Goal: Information Seeking & Learning: Learn about a topic

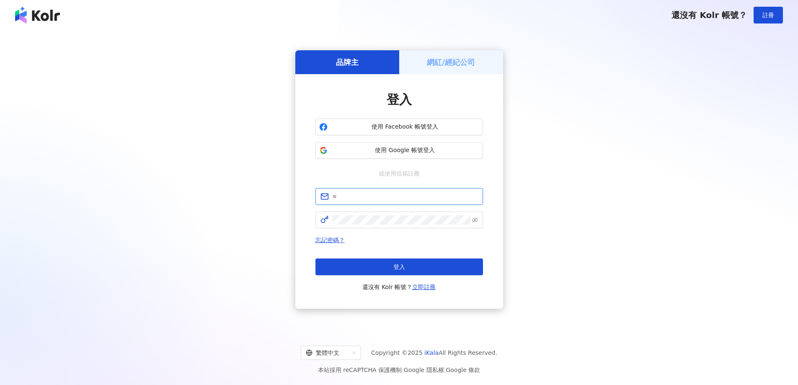
click at [413, 201] on input "text" at bounding box center [405, 196] width 146 height 9
click at [710, 150] on div "**********" at bounding box center [399, 179] width 778 height 285
click at [424, 193] on input "**********" at bounding box center [405, 196] width 146 height 9
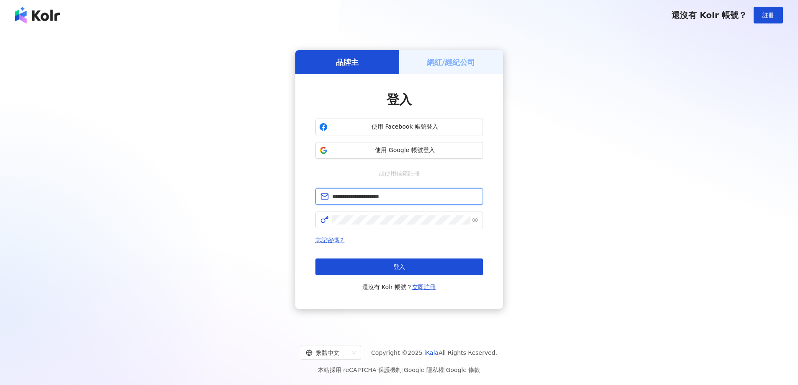
paste input "****"
type input "**********"
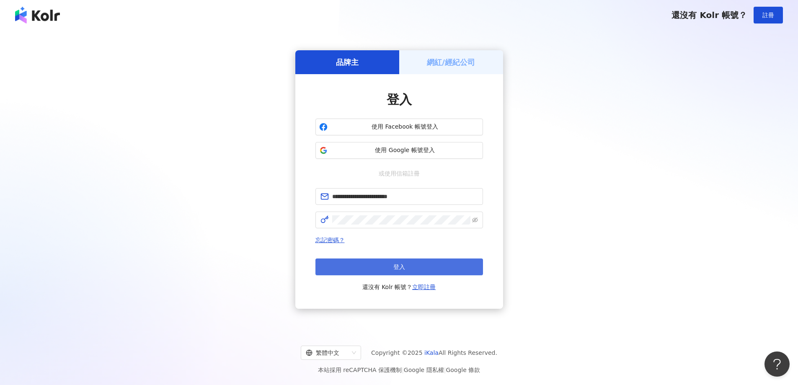
click at [385, 272] on button "登入" at bounding box center [399, 266] width 168 height 17
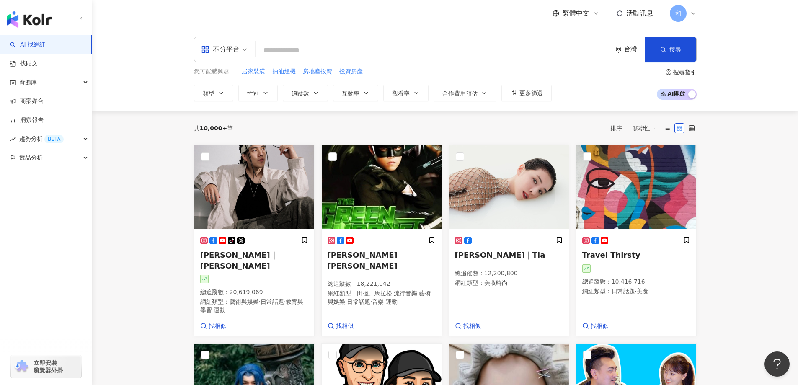
click at [359, 38] on div "不分平台 台灣 搜尋" at bounding box center [445, 49] width 503 height 25
click at [361, 49] on input "search" at bounding box center [433, 50] width 349 height 16
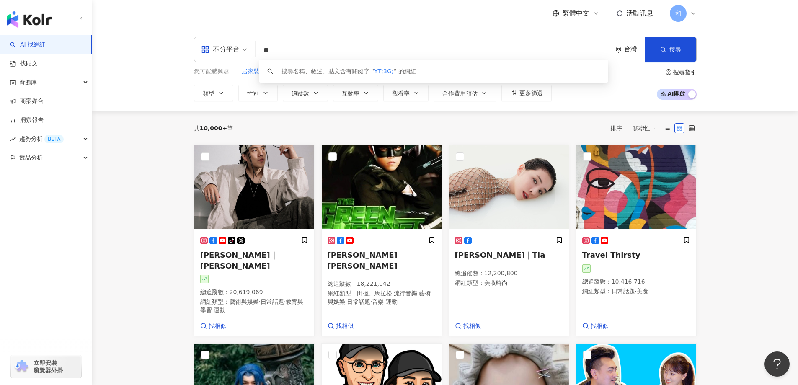
type input "*"
click at [225, 56] on span at bounding box center [224, 49] width 46 height 24
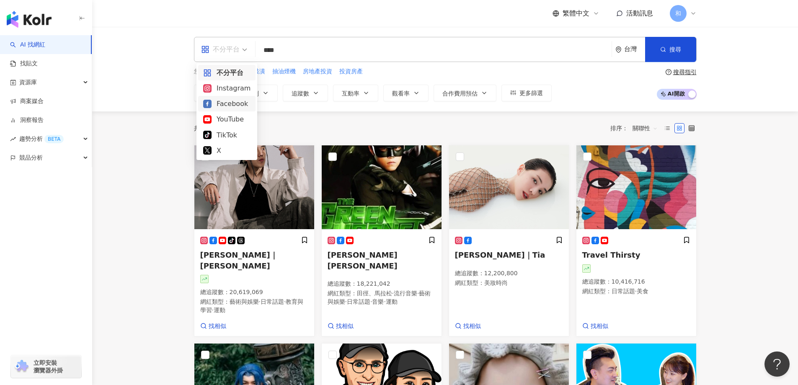
click at [232, 105] on div "Facebook" at bounding box center [226, 103] width 47 height 10
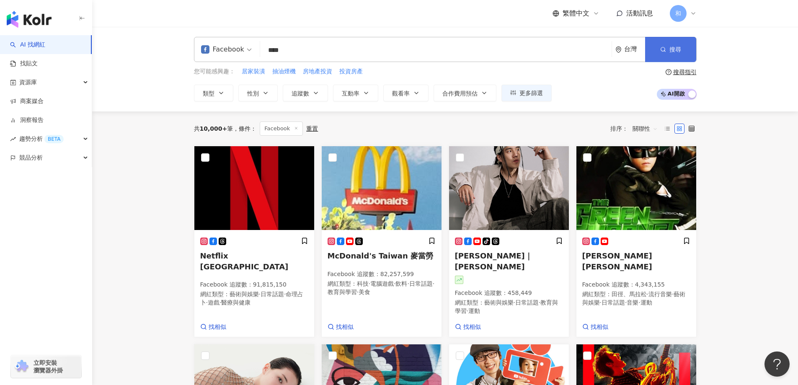
click at [658, 46] on button "搜尋" at bounding box center [670, 49] width 51 height 25
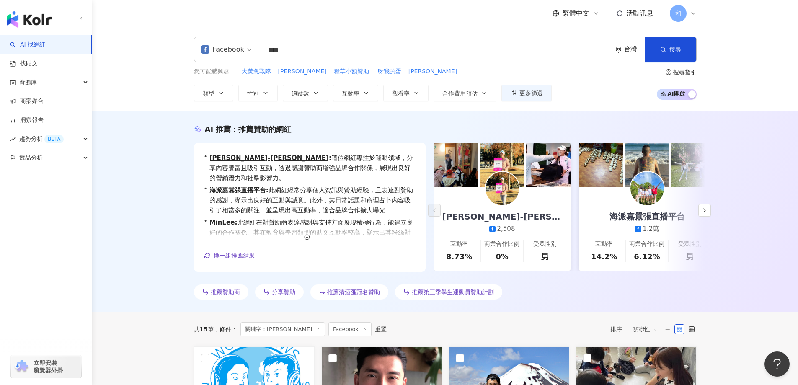
click at [327, 44] on input "****" at bounding box center [435, 50] width 345 height 16
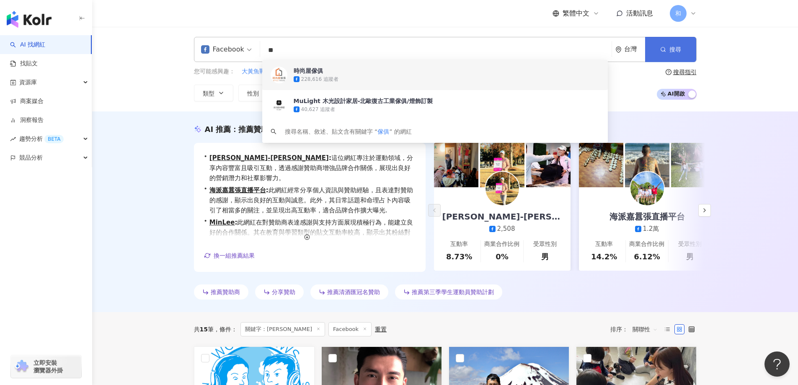
click at [656, 50] on button "搜尋" at bounding box center [670, 49] width 51 height 25
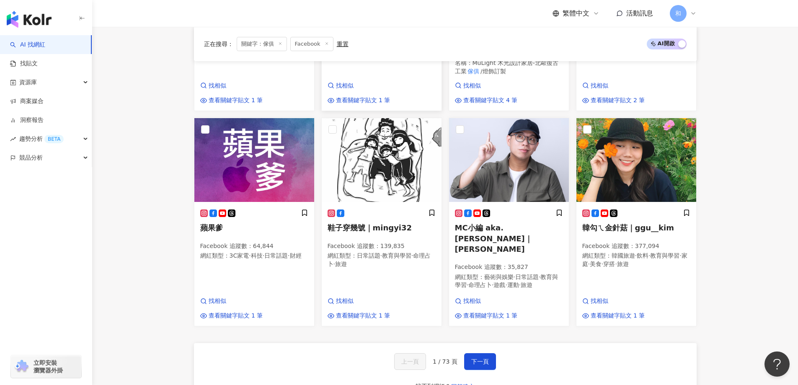
scroll to position [503, 0]
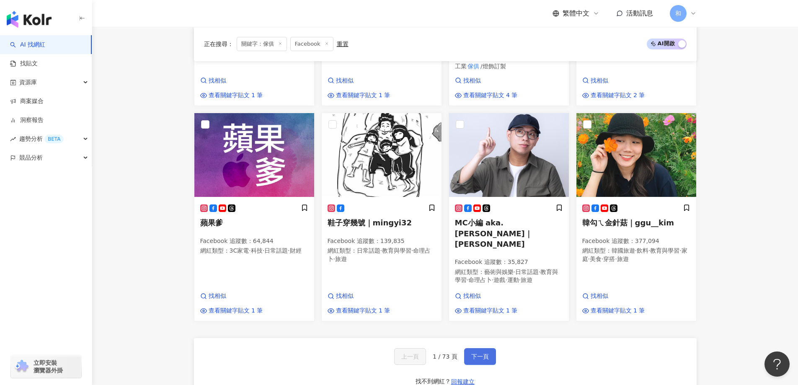
click at [480, 353] on span "下一頁" at bounding box center [480, 356] width 18 height 7
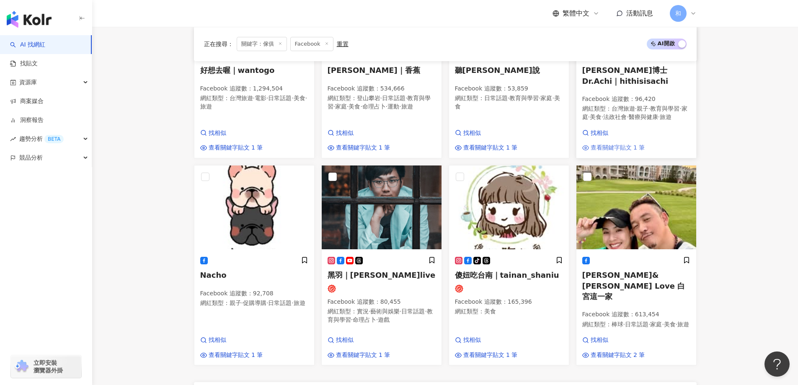
scroll to position [556, 0]
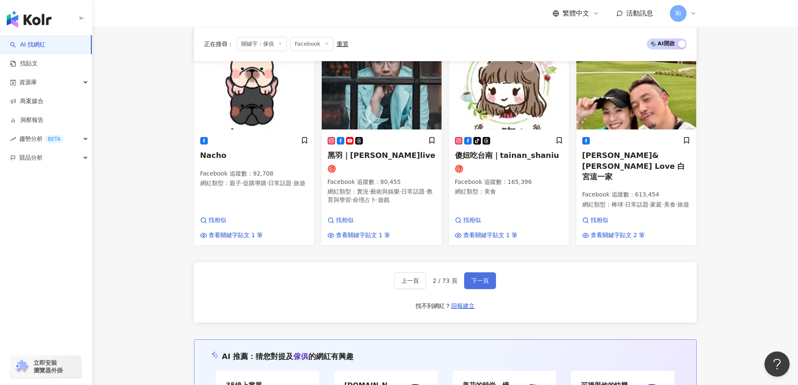
click at [482, 277] on span "下一頁" at bounding box center [480, 280] width 18 height 7
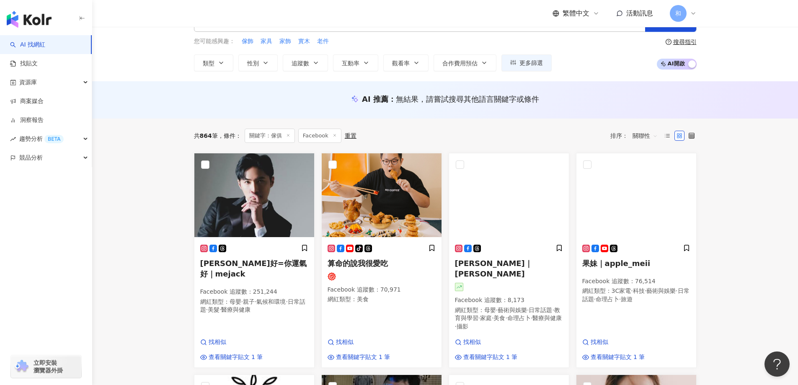
scroll to position [0, 0]
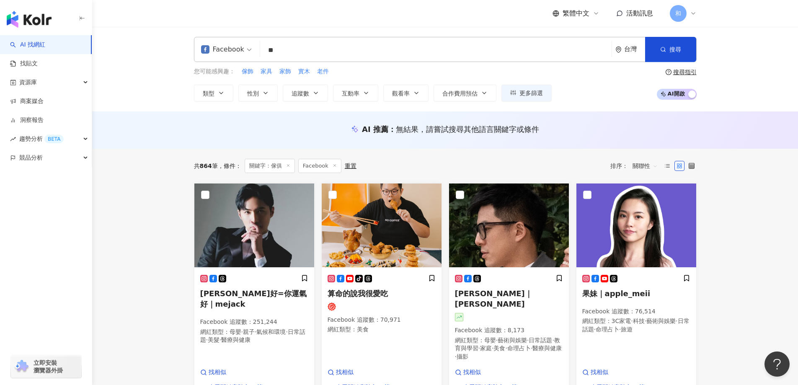
click at [313, 54] on input "**" at bounding box center [435, 50] width 345 height 16
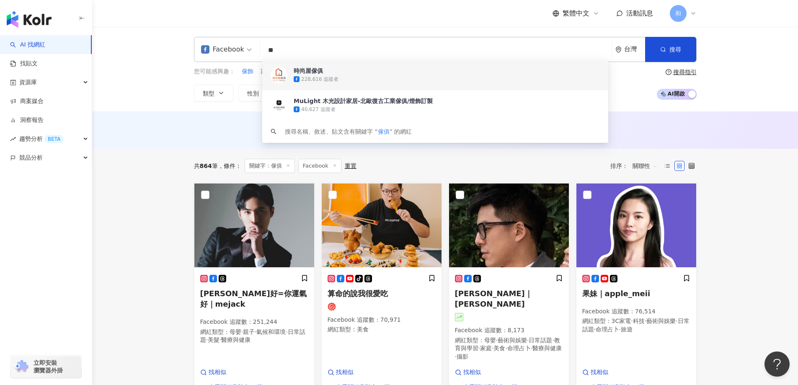
click at [313, 54] on input "**" at bounding box center [435, 50] width 345 height 16
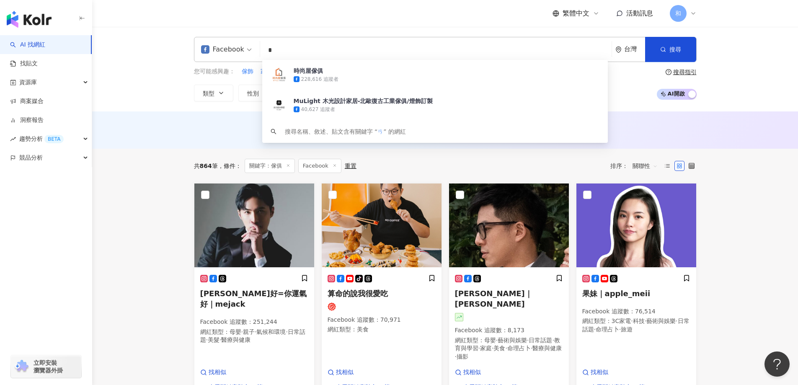
type input "*"
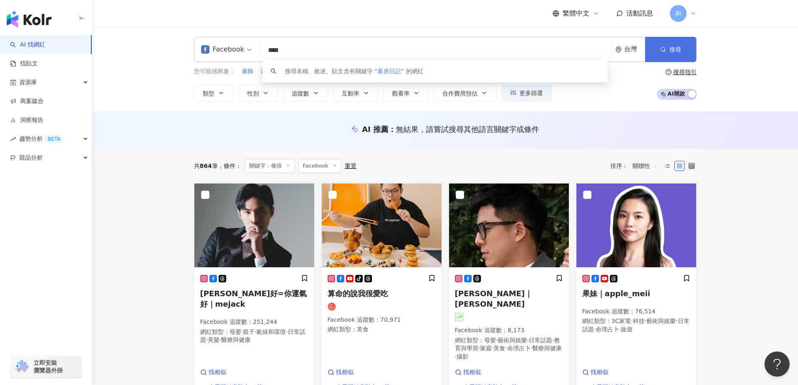
click at [673, 47] on span "搜尋" at bounding box center [675, 49] width 12 height 7
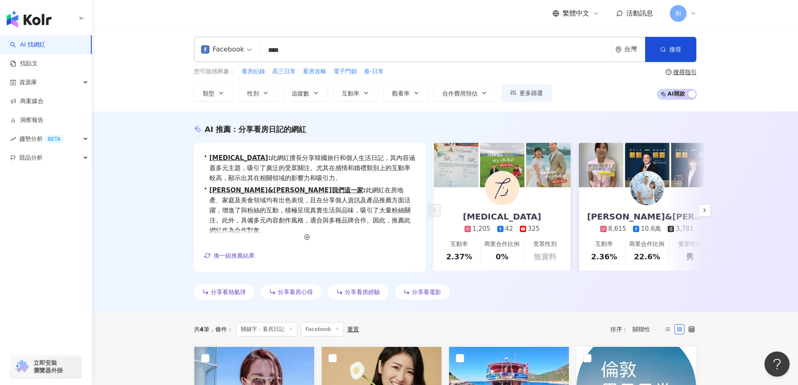
click at [225, 57] on span at bounding box center [226, 49] width 51 height 24
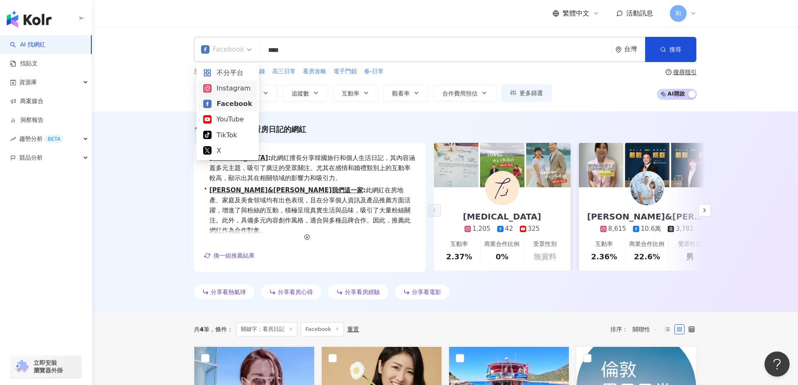
click at [237, 83] on div "Instagram" at bounding box center [227, 88] width 49 height 10
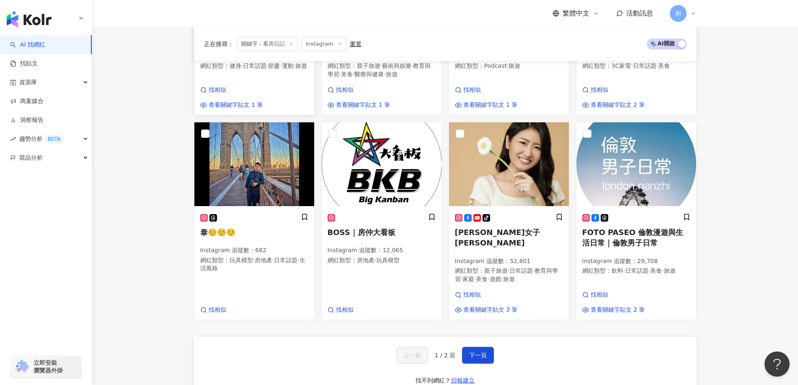
scroll to position [461, 0]
click at [482, 351] on span "下一頁" at bounding box center [478, 354] width 18 height 7
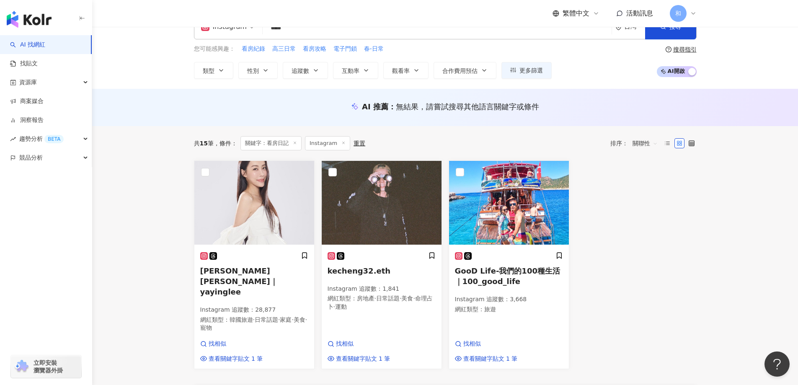
scroll to position [0, 0]
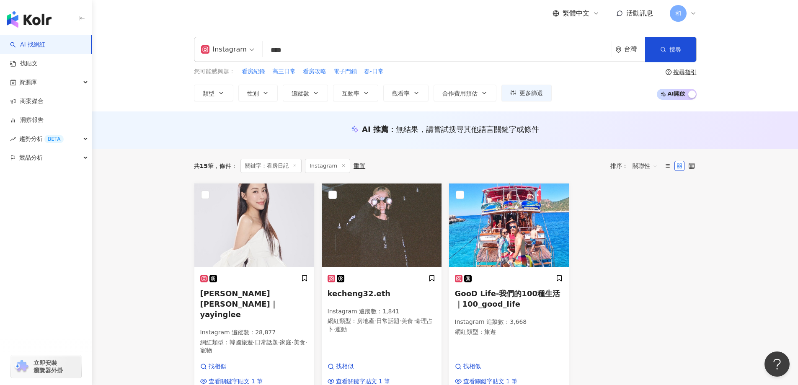
click at [310, 49] on input "****" at bounding box center [437, 50] width 342 height 16
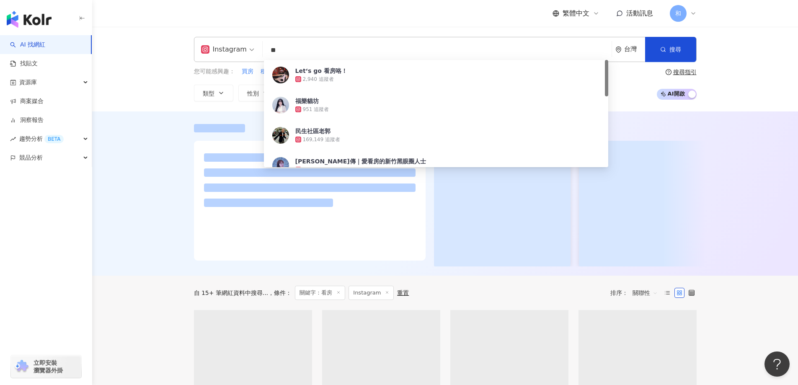
type input "**"
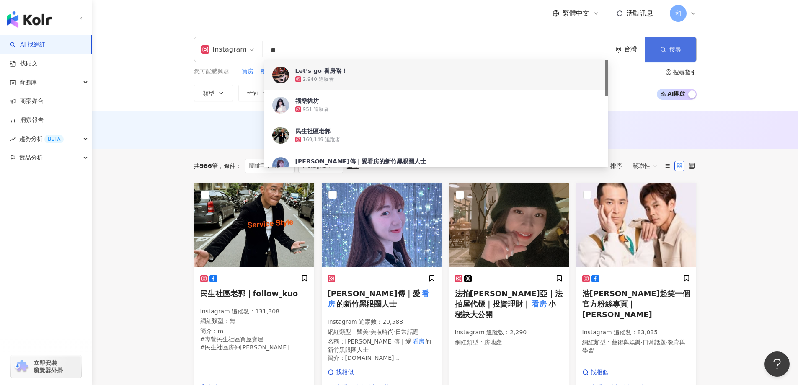
click at [670, 48] on span "搜尋" at bounding box center [675, 49] width 12 height 7
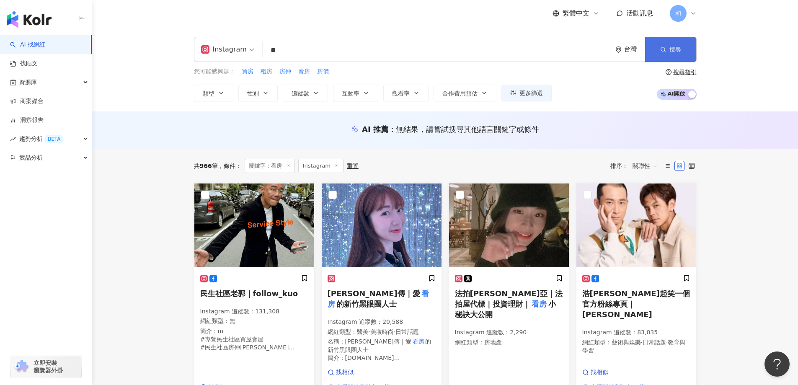
click at [670, 48] on span "搜尋" at bounding box center [675, 49] width 12 height 7
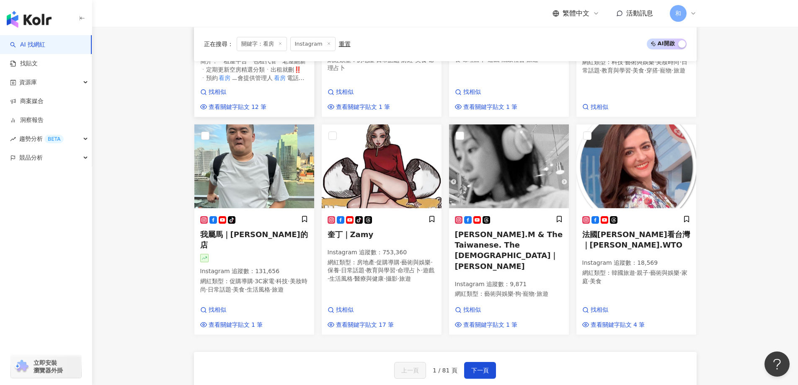
scroll to position [503, 0]
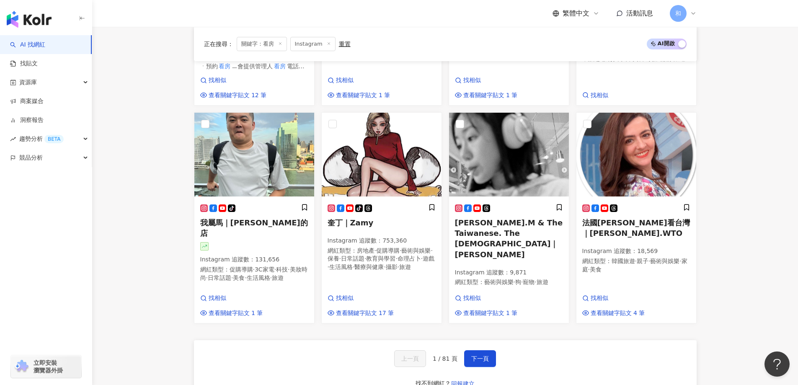
click at [170, 127] on main "Instagram ** 台灣 搜尋 136b3b37-ecd3-4e09-9346-dfe4e357d71d ae95791b-a7ab-4df7-a3ee…" at bounding box center [445, 115] width 706 height 1183
click at [168, 164] on main "Instagram ** 台灣 搜尋 136b3b37-ecd3-4e09-9346-dfe4e357d71d ae95791b-a7ab-4df7-a3ee…" at bounding box center [445, 115] width 706 height 1183
click at [486, 355] on span "下一頁" at bounding box center [480, 358] width 18 height 7
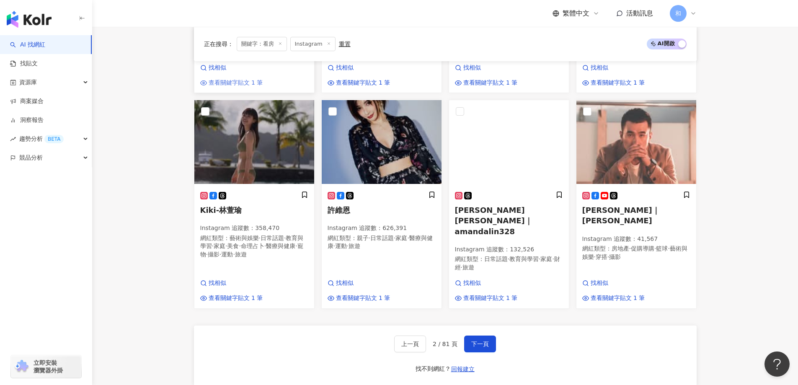
scroll to position [518, 0]
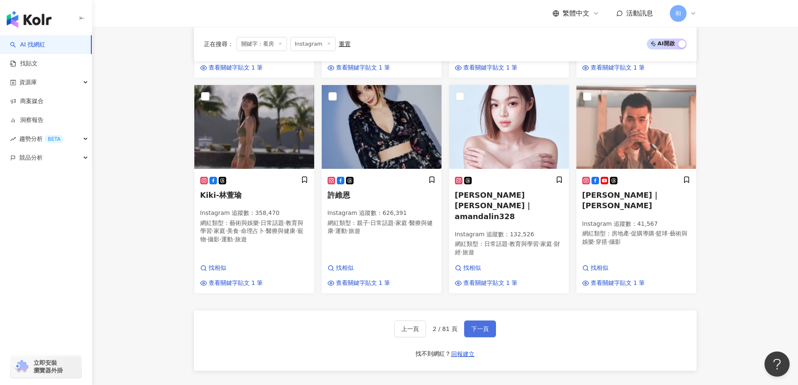
click at [477, 320] on button "下一頁" at bounding box center [480, 328] width 32 height 17
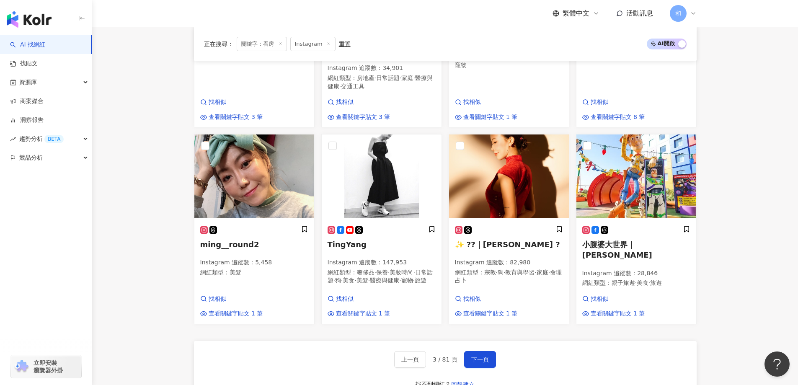
scroll to position [503, 0]
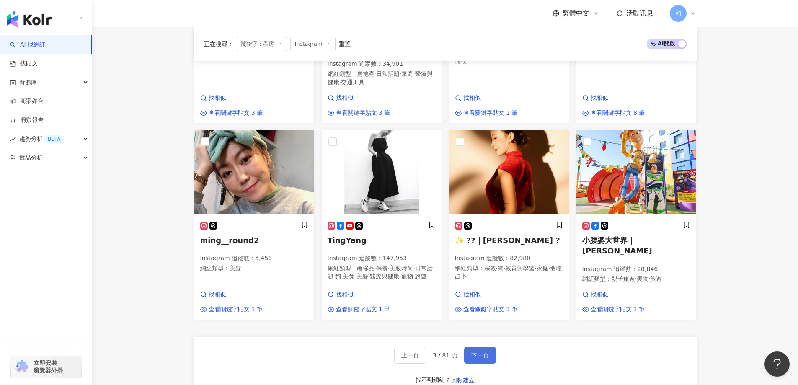
click at [485, 347] on button "下一頁" at bounding box center [480, 355] width 32 height 17
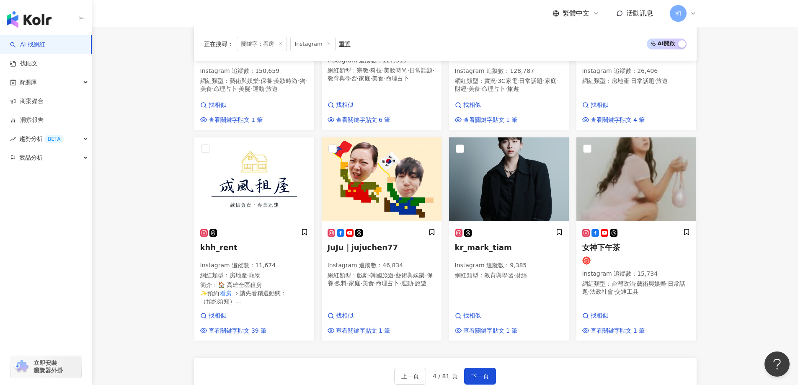
scroll to position [456, 0]
click at [484, 372] on span "下一頁" at bounding box center [480, 375] width 18 height 7
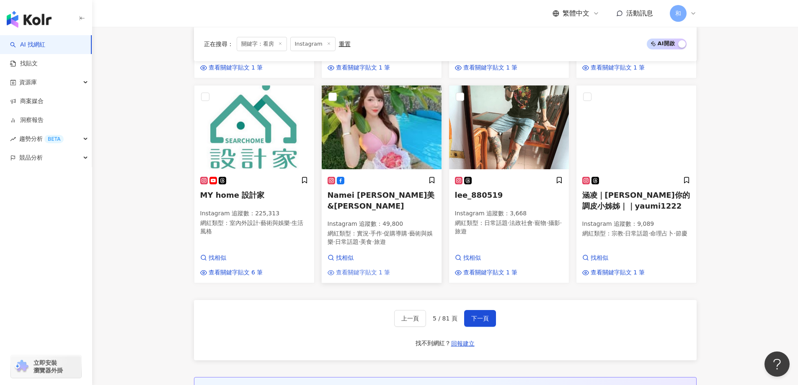
scroll to position [519, 0]
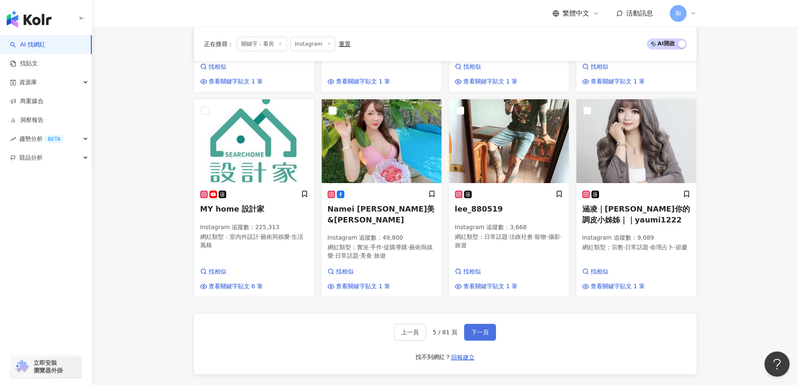
click at [487, 329] on span "下一頁" at bounding box center [480, 332] width 18 height 7
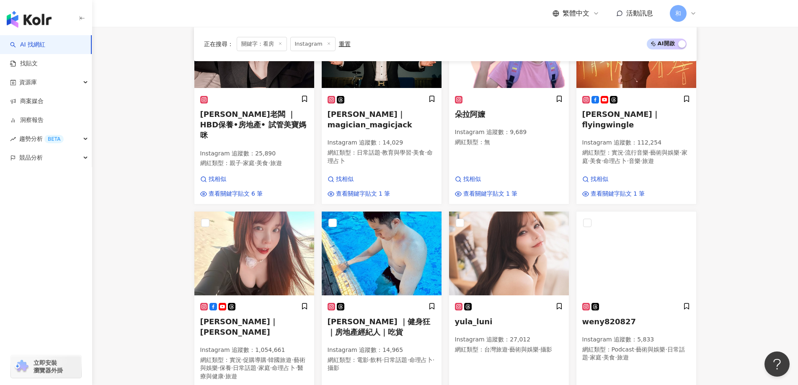
scroll to position [494, 0]
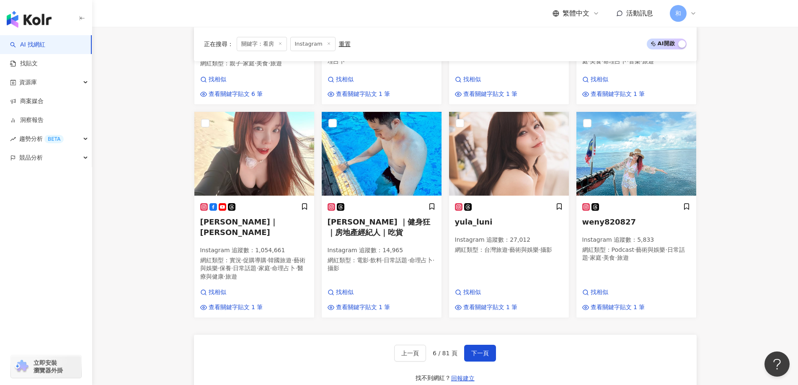
click at [165, 116] on main "Instagram ** 台灣 搜尋 136b3b37-ecd3-4e09-9346-dfe4e357d71d ae95791b-a7ab-4df7-a3ee…" at bounding box center [445, 117] width 706 height 1169
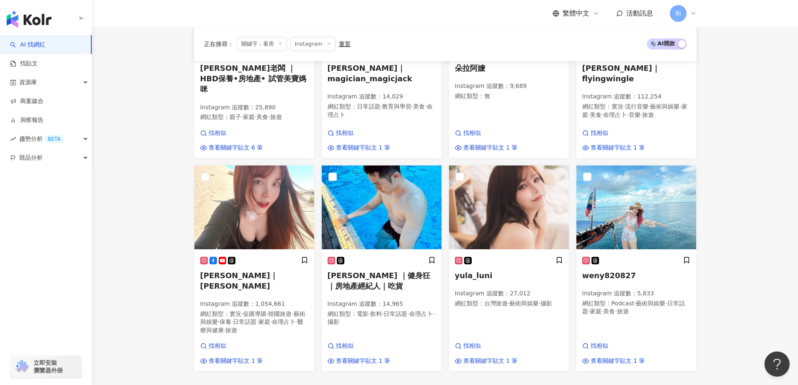
scroll to position [461, 0]
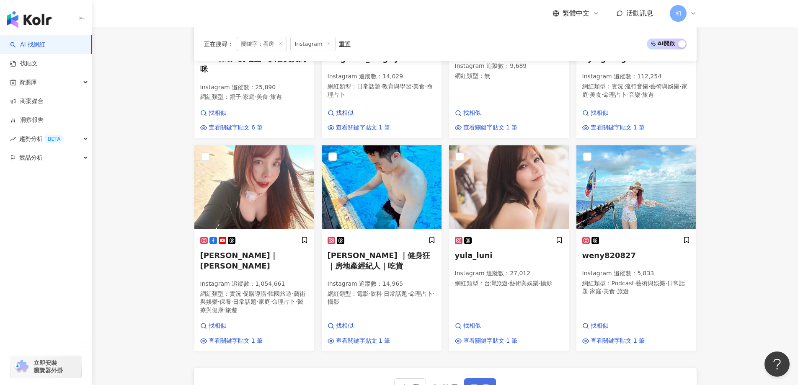
click at [477, 383] on span "下一頁" at bounding box center [480, 386] width 18 height 7
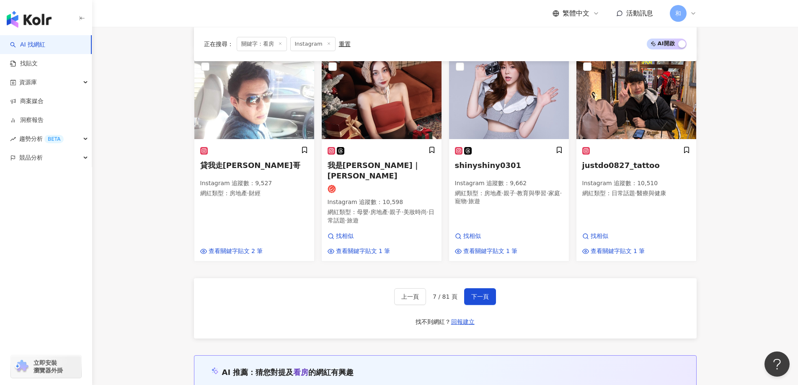
scroll to position [559, 0]
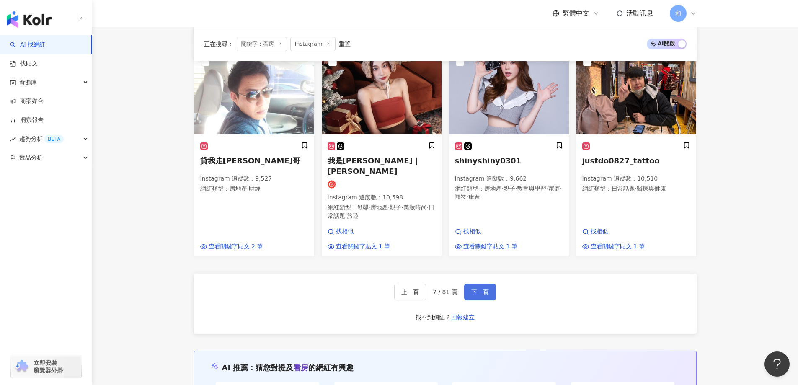
click at [475, 289] on span "下一頁" at bounding box center [480, 292] width 18 height 7
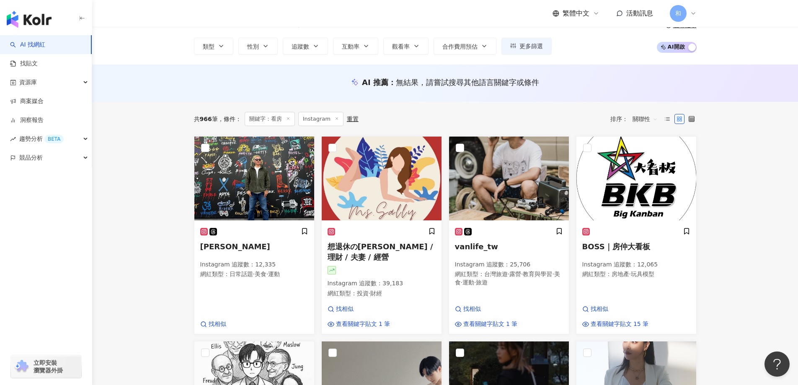
scroll to position [0, 0]
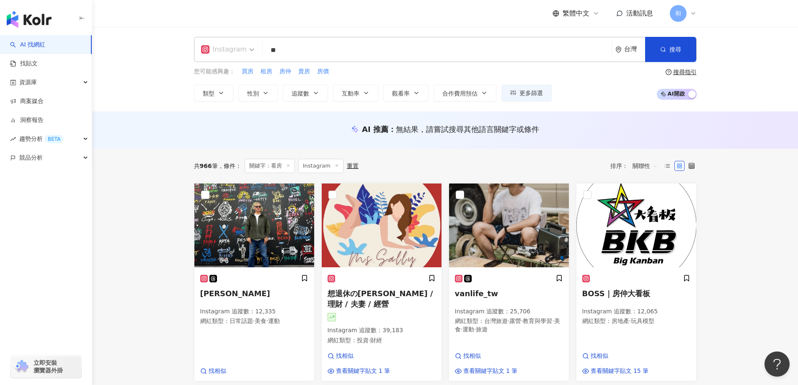
click at [224, 48] on div "Instagram" at bounding box center [224, 49] width 46 height 13
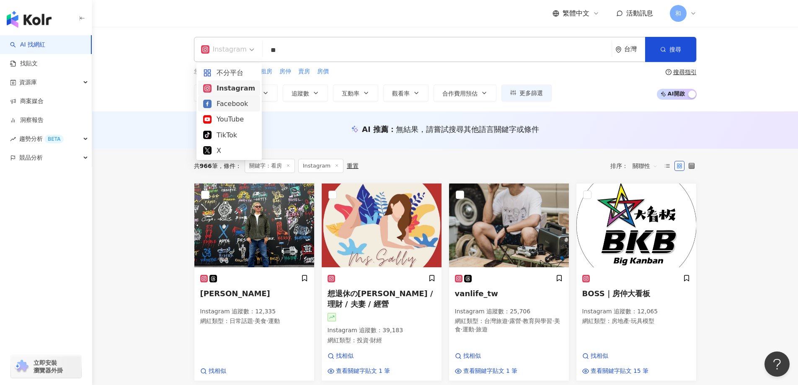
click at [237, 99] on div "Facebook" at bounding box center [229, 103] width 52 height 10
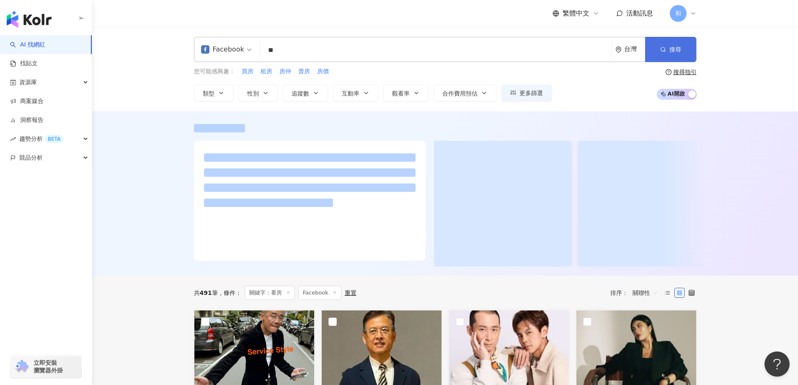
click at [673, 44] on button "搜尋" at bounding box center [670, 49] width 51 height 25
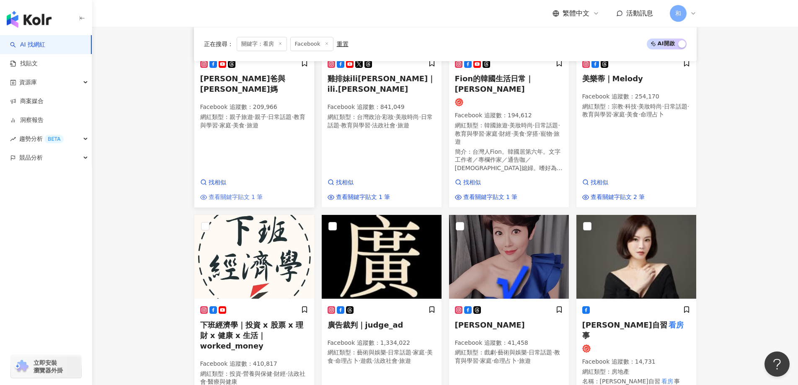
scroll to position [712, 0]
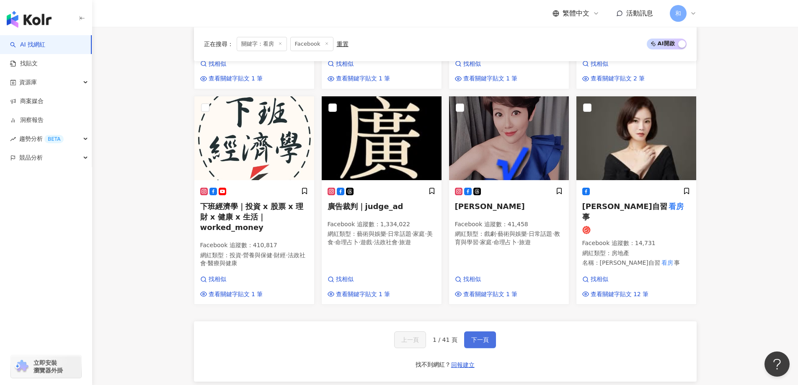
click at [485, 336] on span "下一頁" at bounding box center [480, 339] width 18 height 7
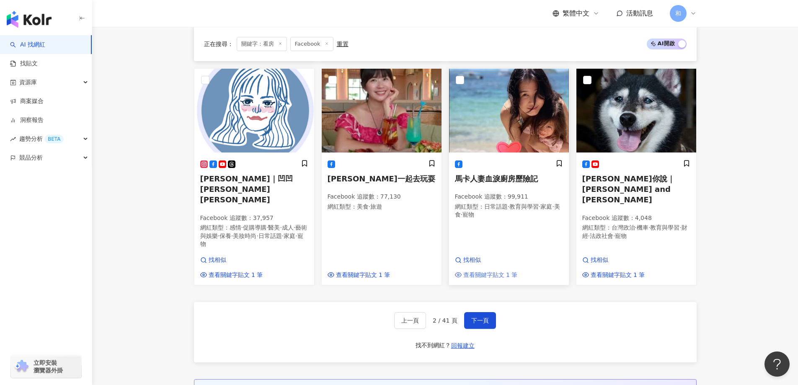
scroll to position [689, 0]
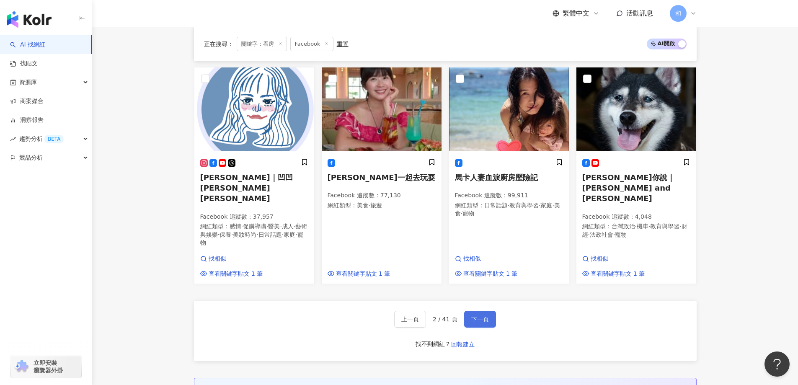
click at [485, 311] on button "下一頁" at bounding box center [480, 319] width 32 height 17
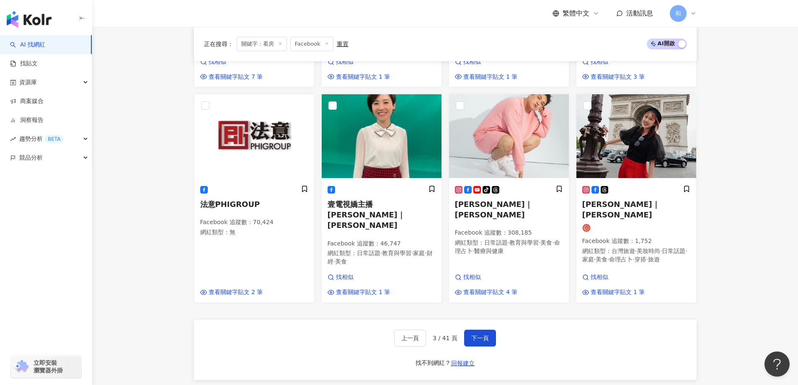
scroll to position [681, 0]
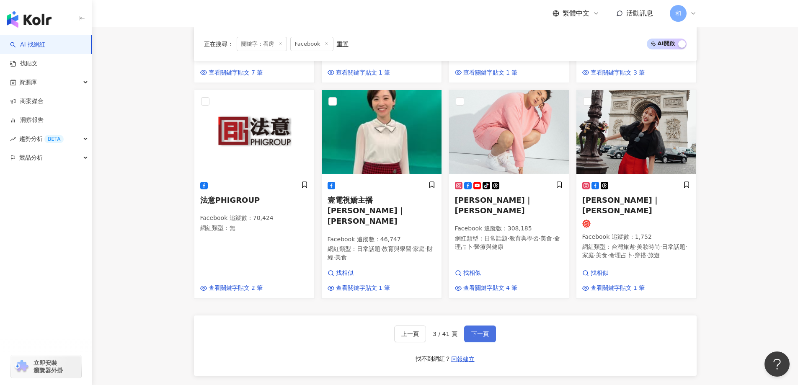
click at [485, 330] on span "下一頁" at bounding box center [480, 333] width 18 height 7
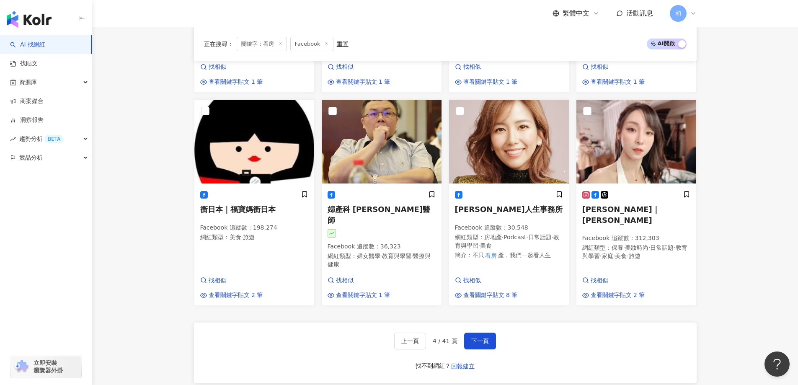
scroll to position [672, 0]
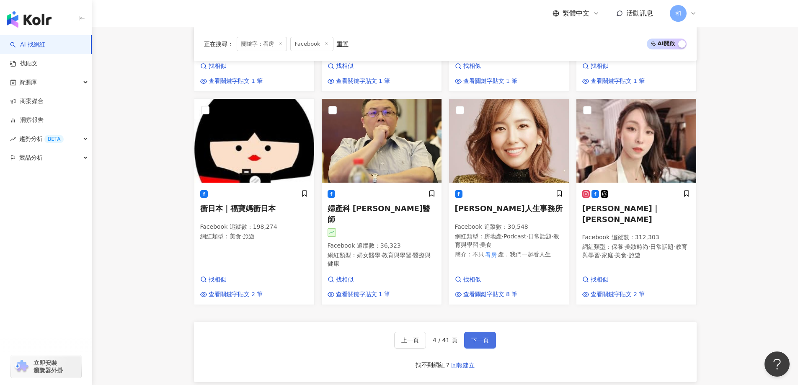
click at [485, 337] on span "下一頁" at bounding box center [480, 340] width 18 height 7
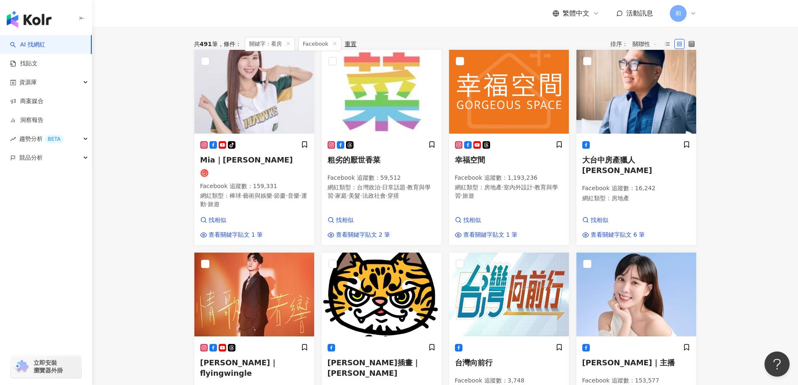
scroll to position [239, 0]
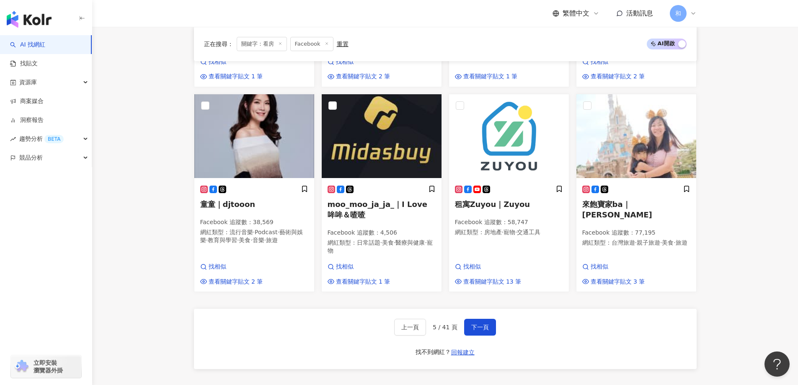
scroll to position [784, 0]
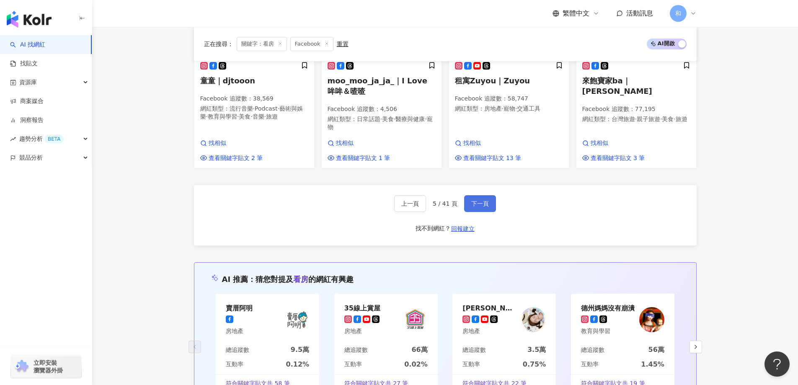
click at [474, 200] on span "下一頁" at bounding box center [480, 203] width 18 height 7
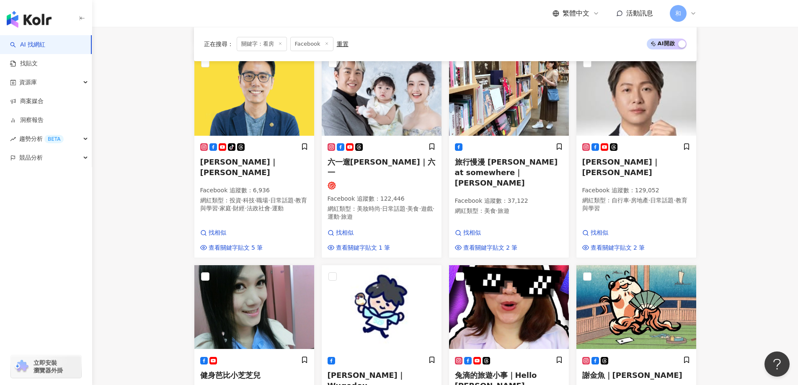
scroll to position [499, 0]
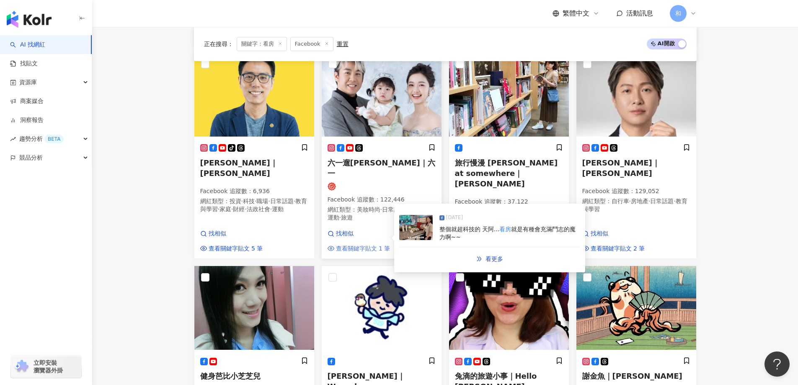
click at [377, 245] on span "查看關鍵字貼文 1 筆" at bounding box center [363, 249] width 54 height 8
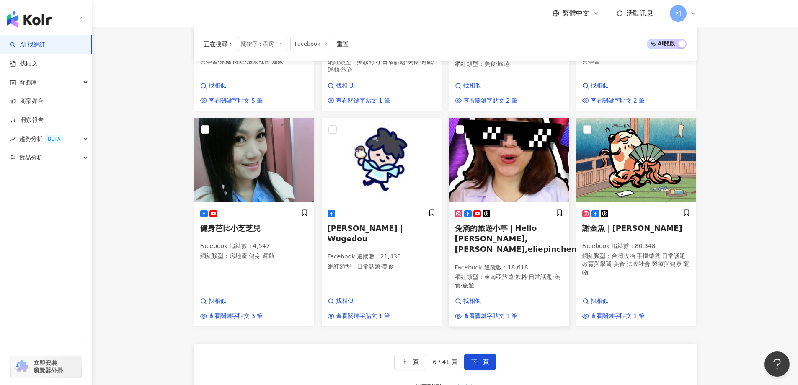
scroll to position [666, 0]
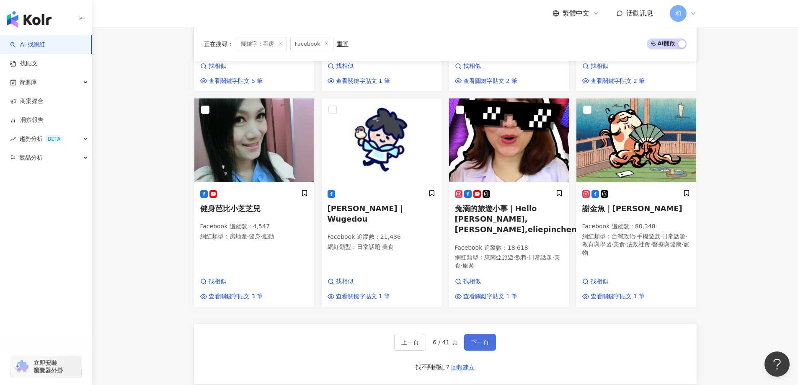
click at [477, 339] on span "下一頁" at bounding box center [480, 342] width 18 height 7
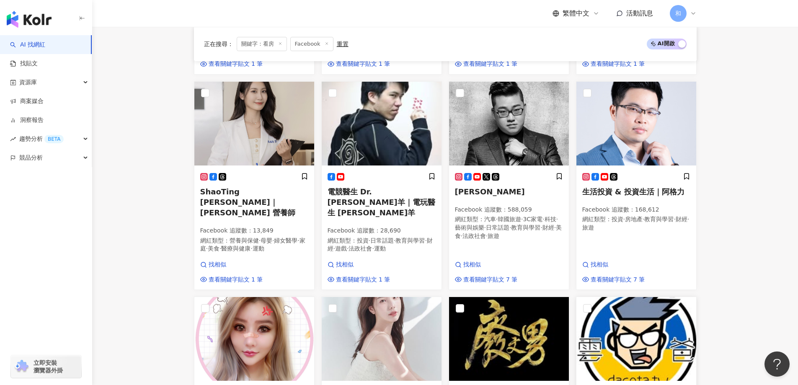
scroll to position [474, 0]
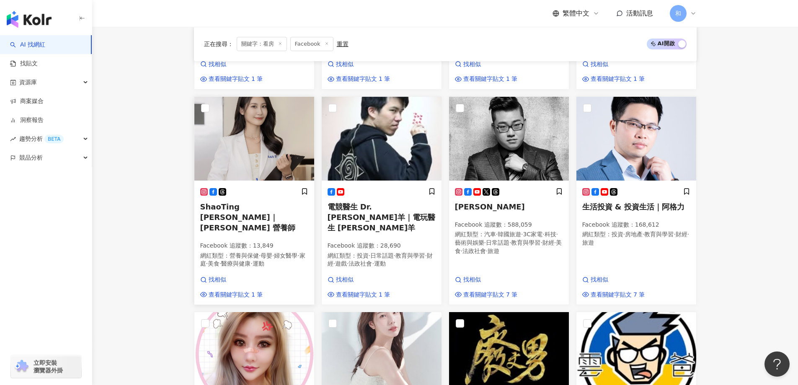
click at [241, 202] on span "ShaoTing [PERSON_NAME]｜[PERSON_NAME] 營養師" at bounding box center [247, 217] width 95 height 30
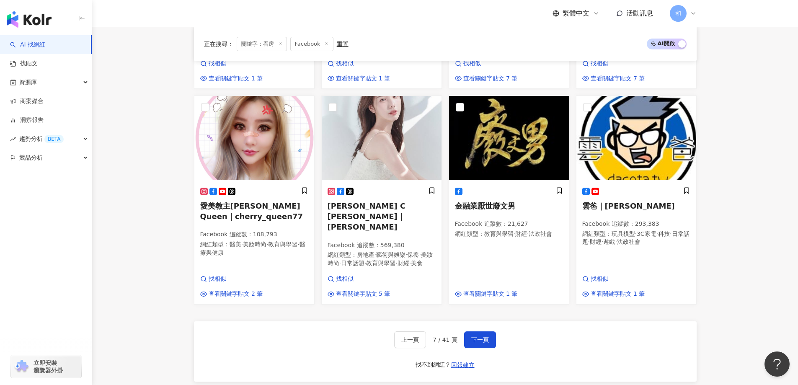
scroll to position [767, 0]
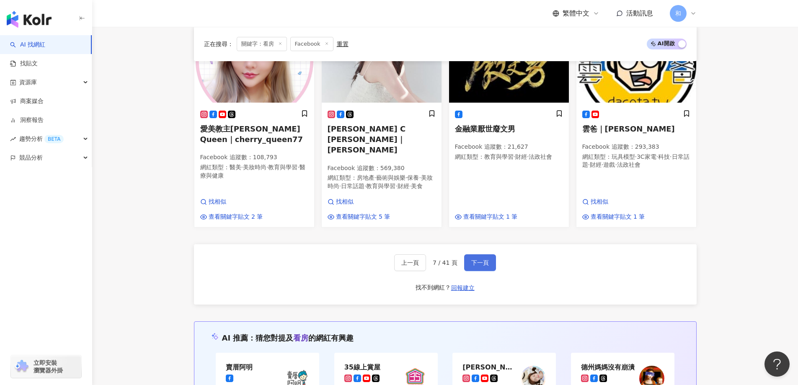
click at [476, 259] on span "下一頁" at bounding box center [480, 262] width 18 height 7
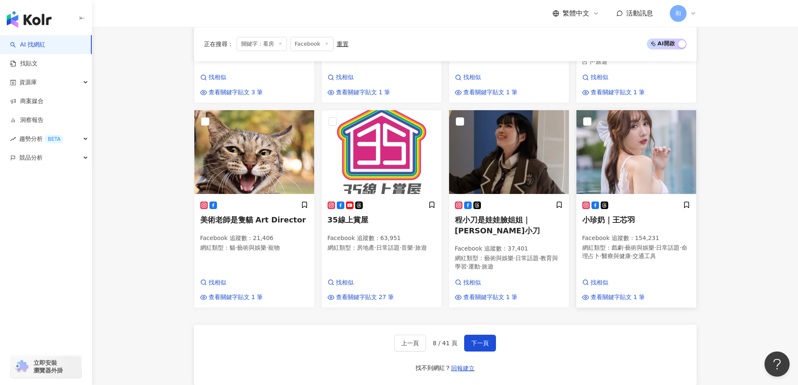
scroll to position [788, 0]
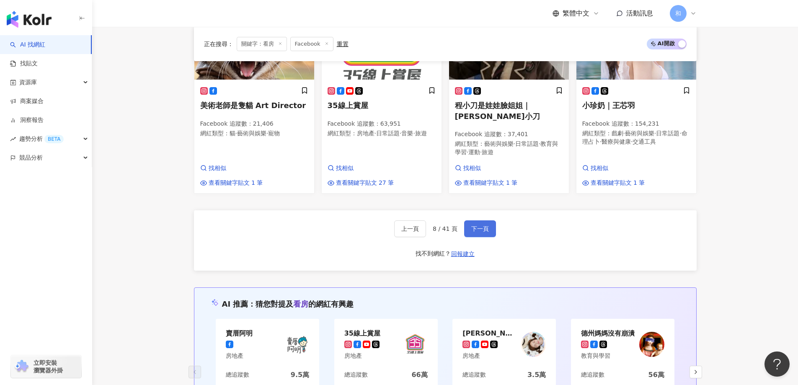
click at [480, 225] on span "下一頁" at bounding box center [480, 228] width 18 height 7
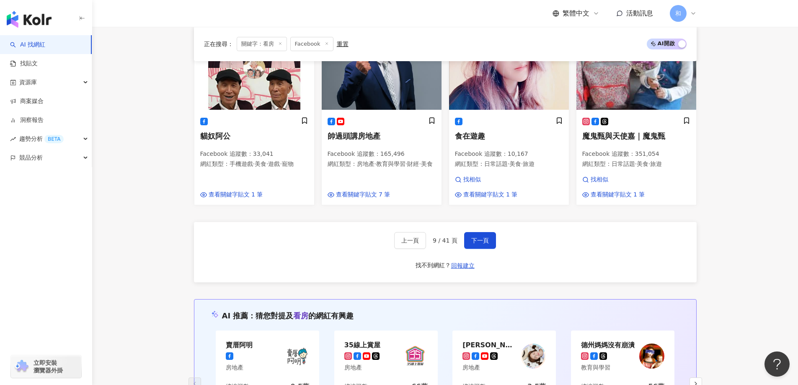
scroll to position [738, 0]
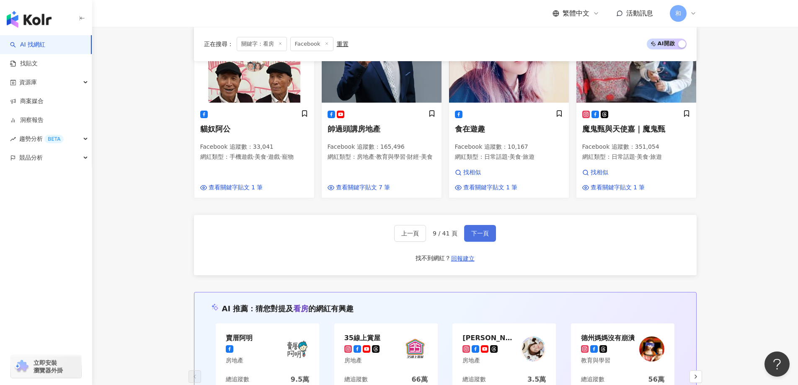
click at [485, 232] on span "下一頁" at bounding box center [480, 233] width 18 height 7
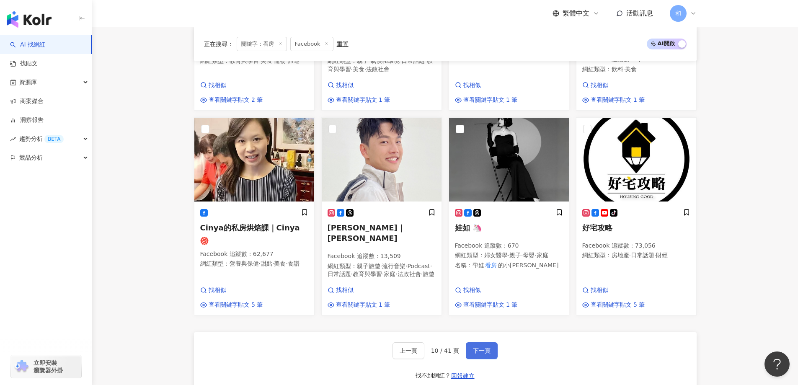
scroll to position [678, 0]
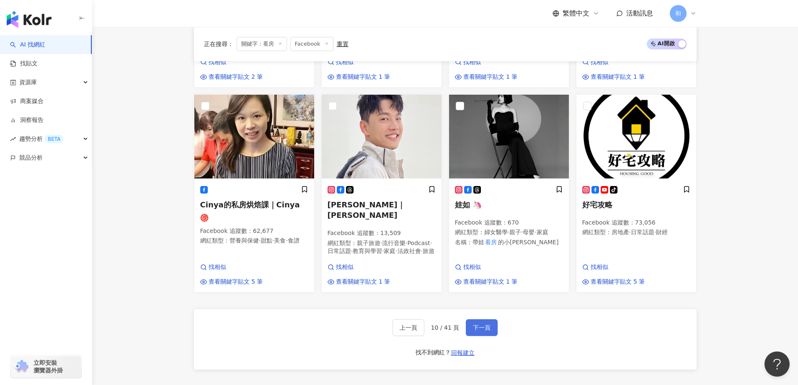
click at [469, 321] on button "下一頁" at bounding box center [482, 327] width 32 height 17
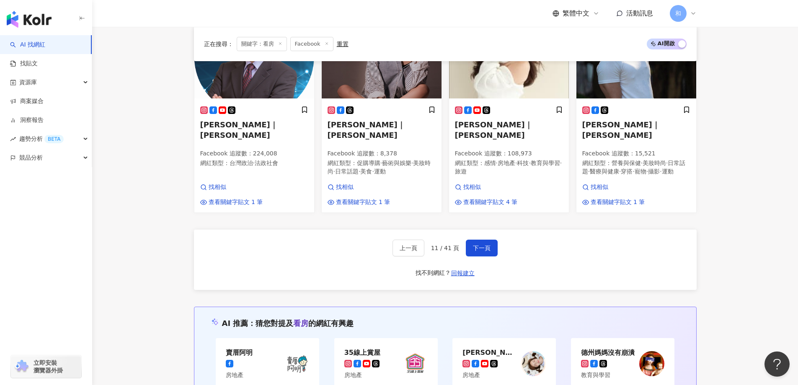
scroll to position [888, 0]
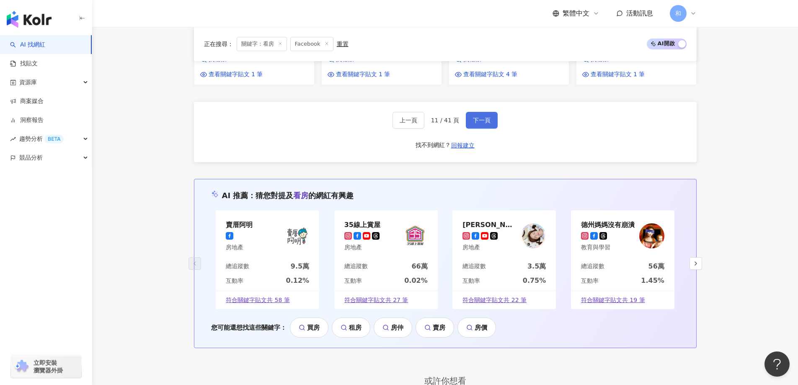
click at [482, 112] on button "下一頁" at bounding box center [482, 120] width 32 height 17
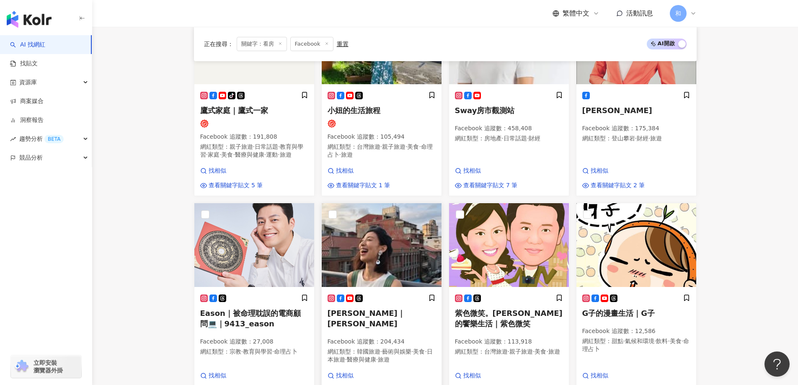
scroll to position [639, 0]
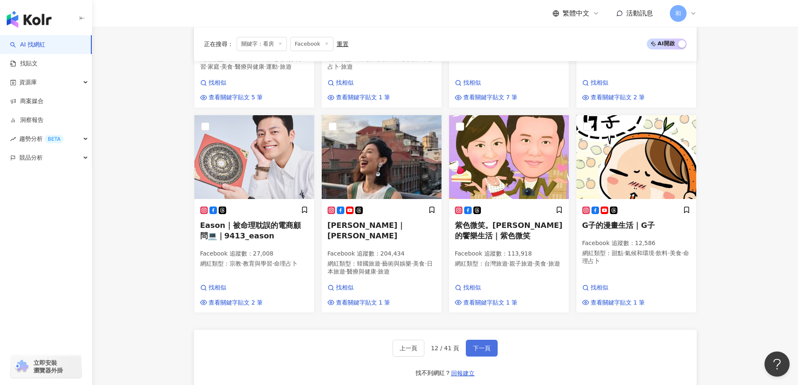
click at [479, 351] on span "下一頁" at bounding box center [482, 348] width 18 height 7
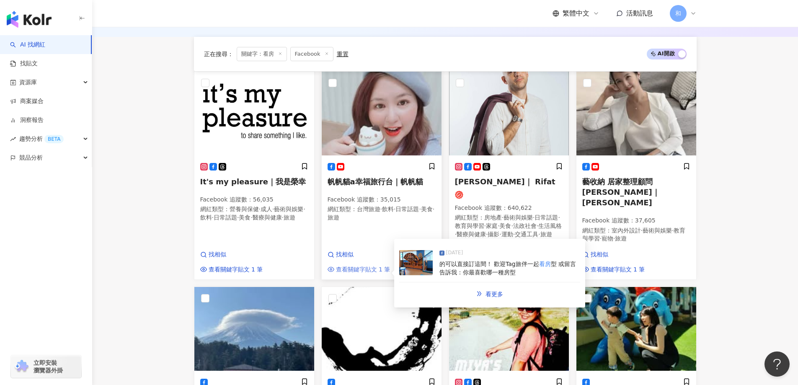
scroll to position [443, 0]
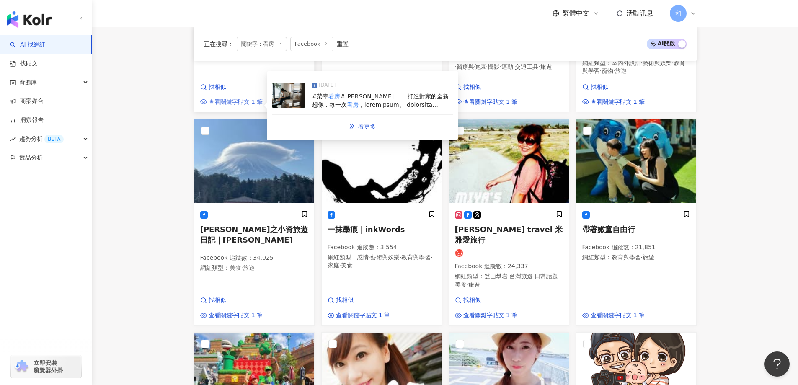
click at [239, 105] on span "查看關鍵字貼文 1 筆" at bounding box center [236, 102] width 54 height 8
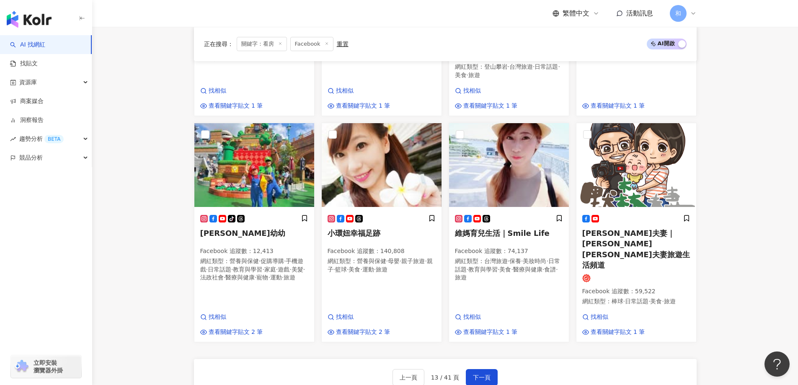
scroll to position [736, 0]
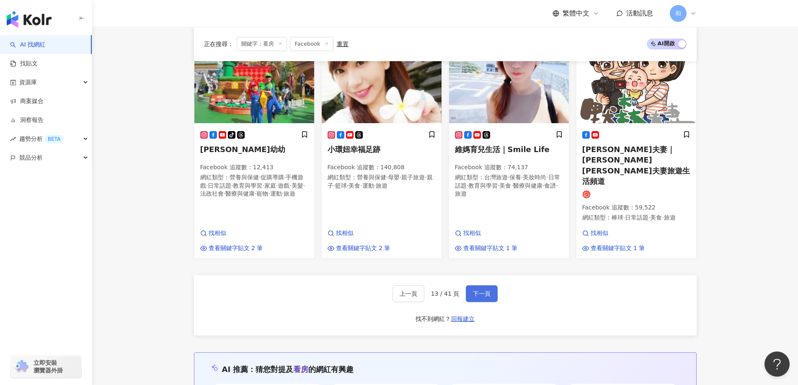
click at [474, 285] on button "下一頁" at bounding box center [482, 293] width 32 height 17
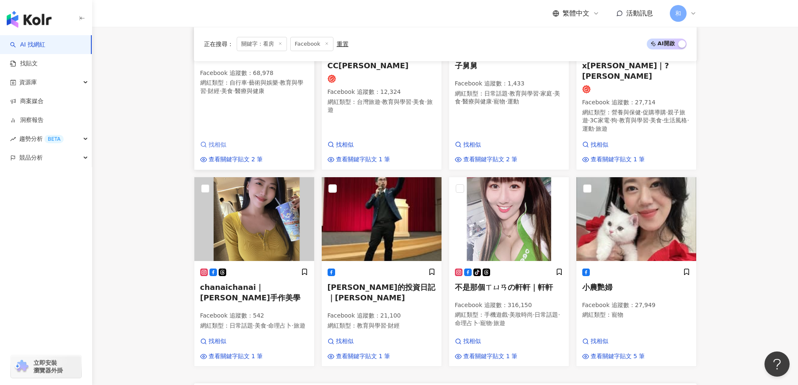
scroll to position [646, 0]
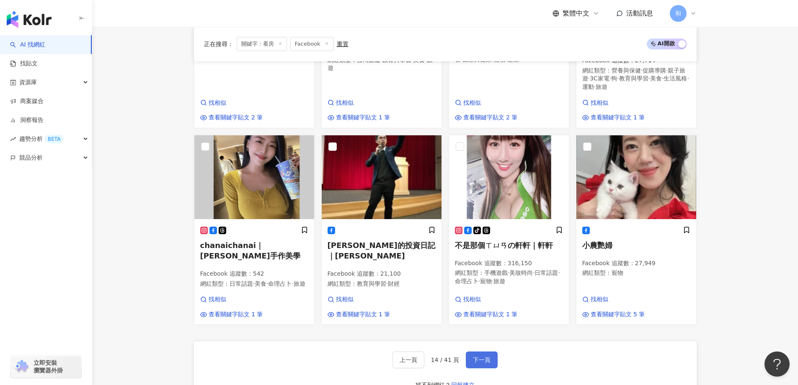
click at [481, 359] on button "下一頁" at bounding box center [482, 359] width 32 height 17
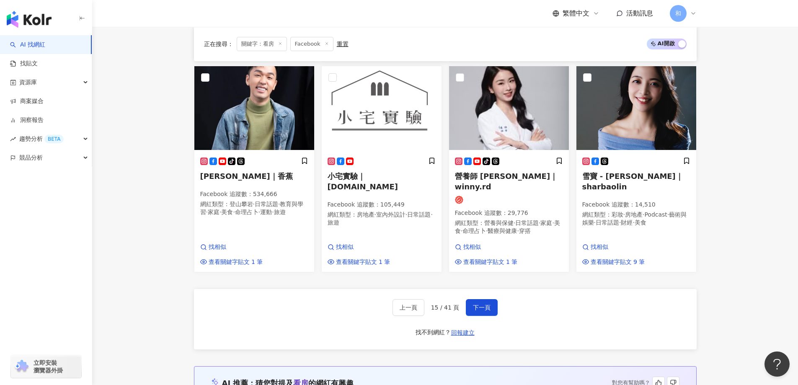
scroll to position [760, 0]
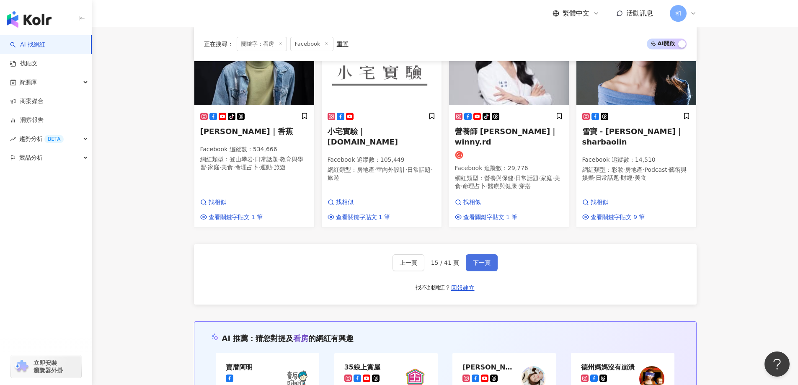
click at [476, 259] on span "下一頁" at bounding box center [482, 262] width 18 height 7
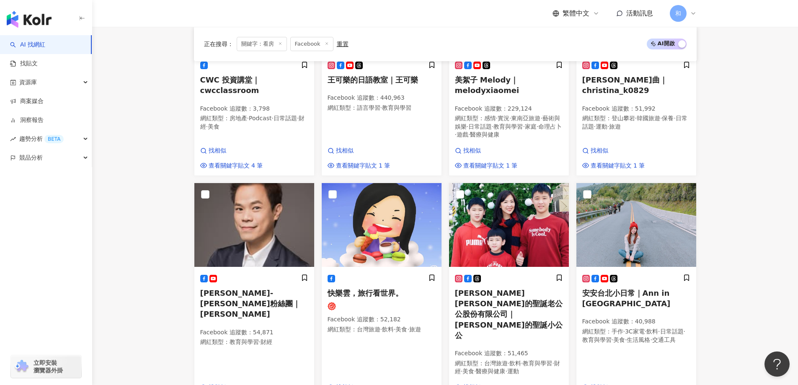
scroll to position [658, 0]
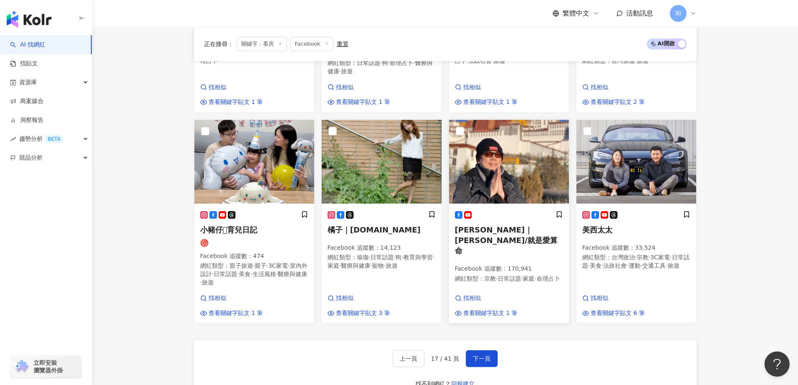
scroll to position [766, 0]
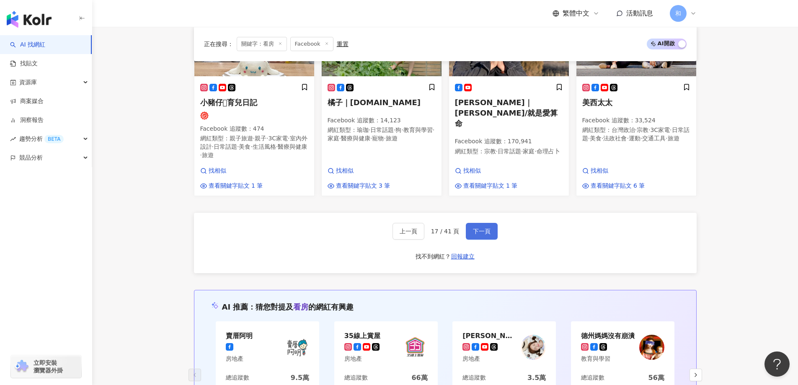
click at [482, 228] on span "下一頁" at bounding box center [482, 231] width 18 height 7
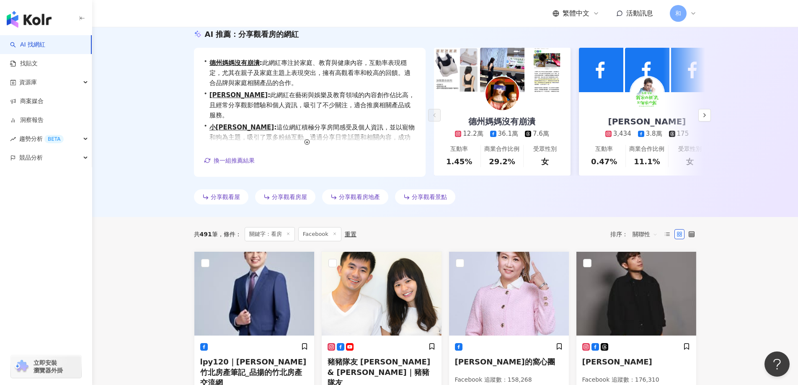
scroll to position [126, 0]
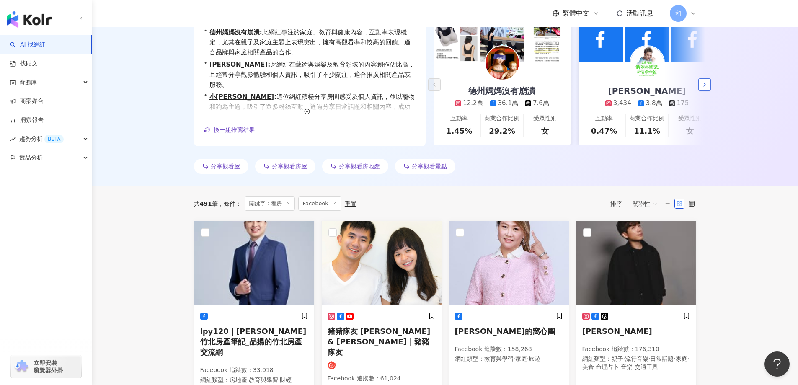
click at [707, 84] on icon "button" at bounding box center [704, 84] width 7 height 7
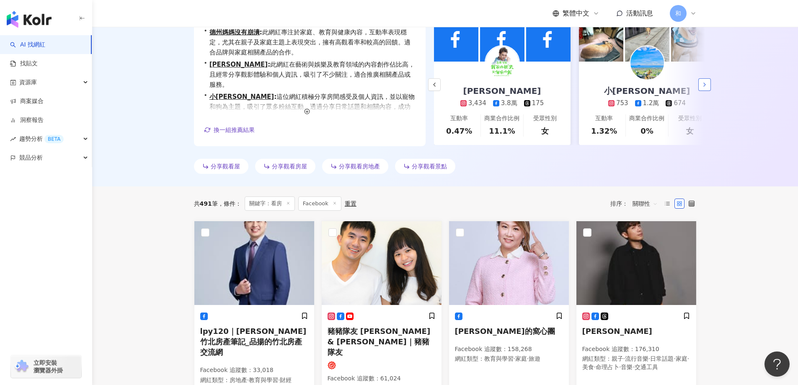
click at [707, 84] on icon "button" at bounding box center [704, 84] width 7 height 7
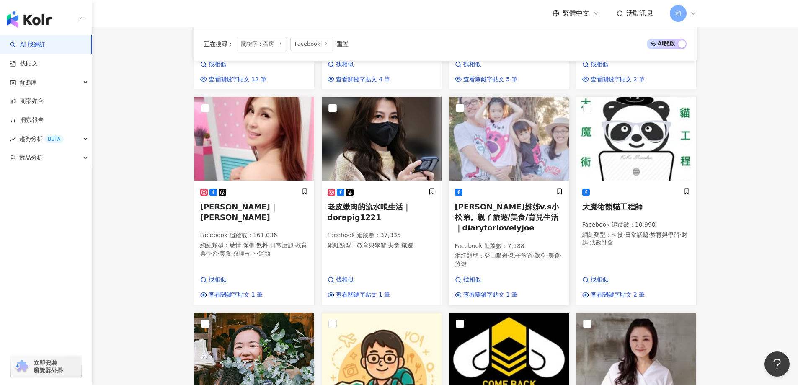
scroll to position [712, 0]
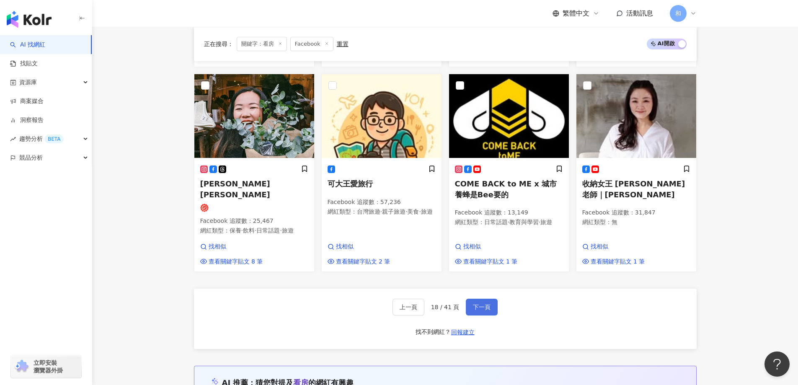
click at [485, 299] on button "下一頁" at bounding box center [482, 307] width 32 height 17
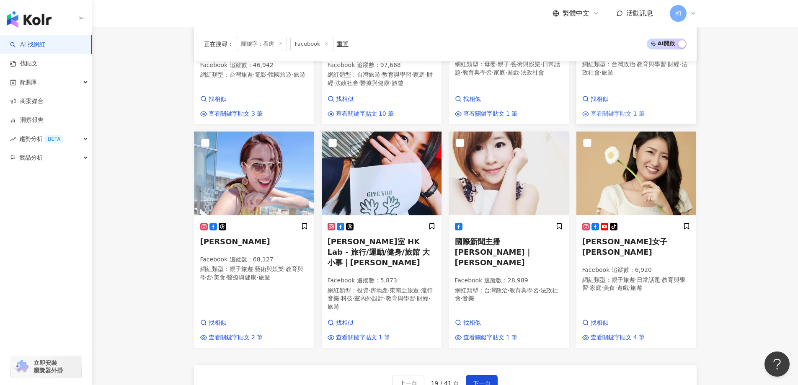
scroll to position [668, 0]
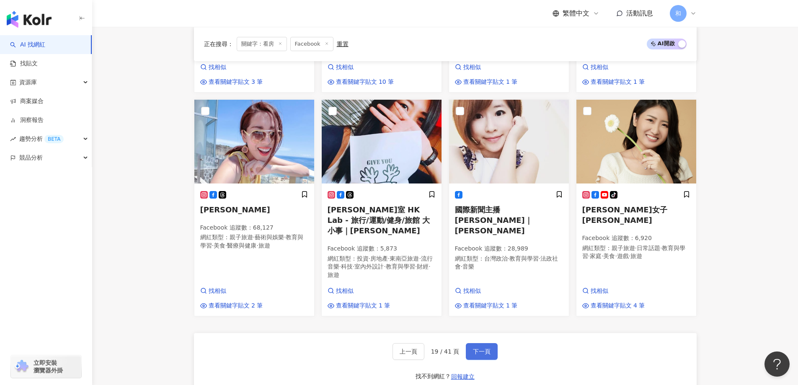
click at [474, 348] on span "下一頁" at bounding box center [482, 351] width 18 height 7
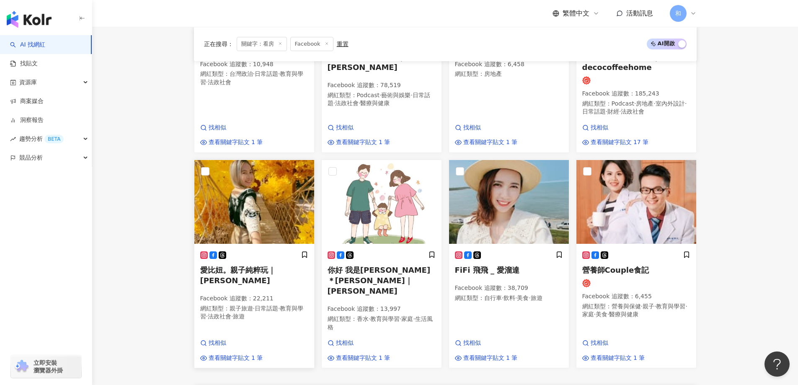
scroll to position [673, 0]
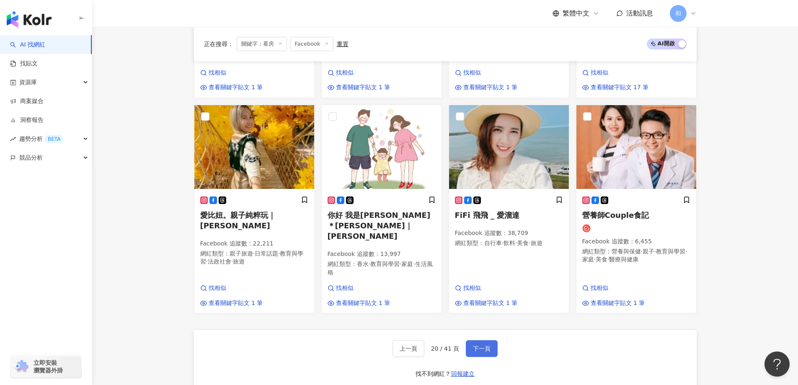
click at [495, 340] on button "下一頁" at bounding box center [482, 348] width 32 height 17
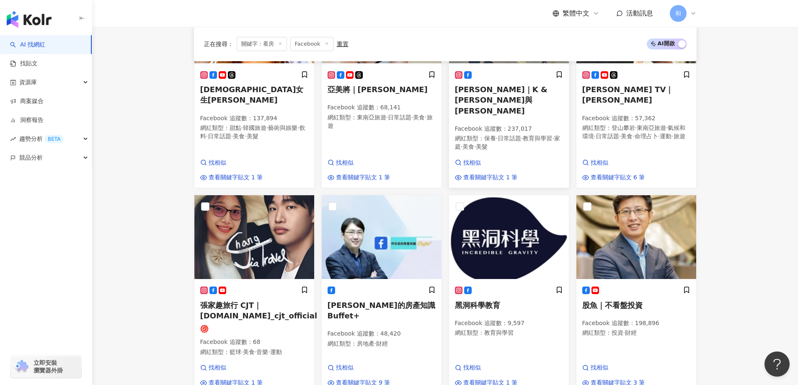
scroll to position [651, 0]
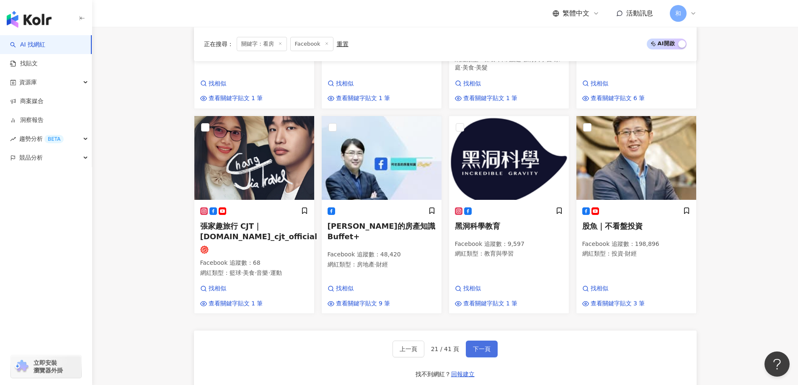
click at [487, 346] on span "下一頁" at bounding box center [482, 349] width 18 height 7
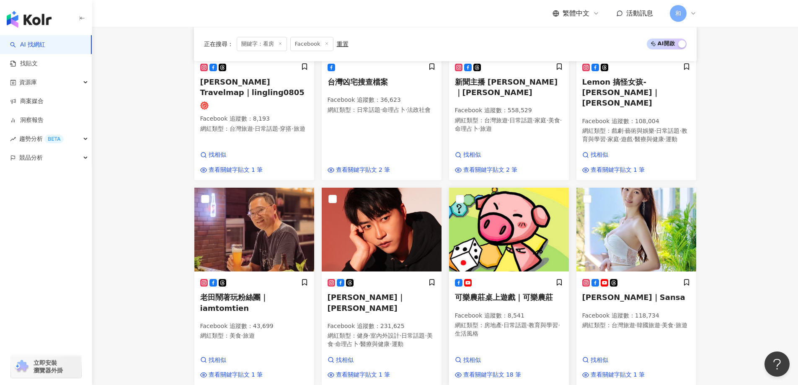
scroll to position [720, 0]
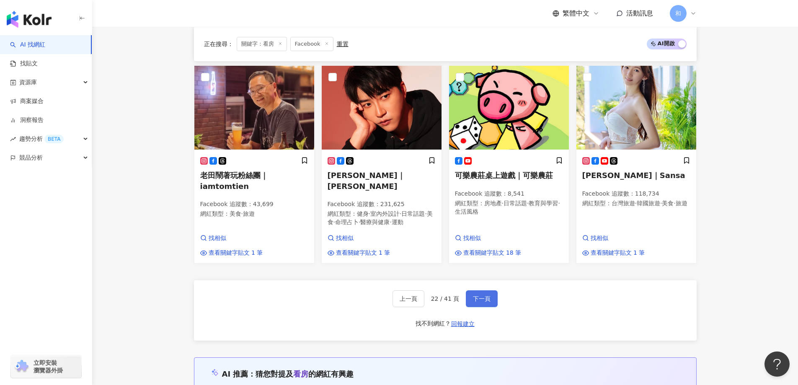
click at [487, 295] on span "下一頁" at bounding box center [482, 298] width 18 height 7
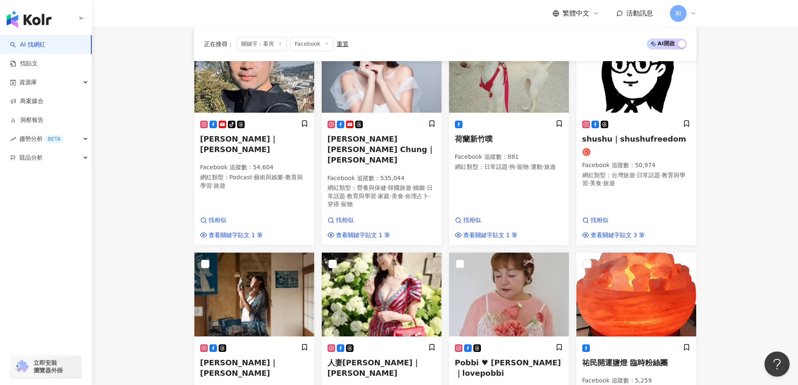
scroll to position [653, 0]
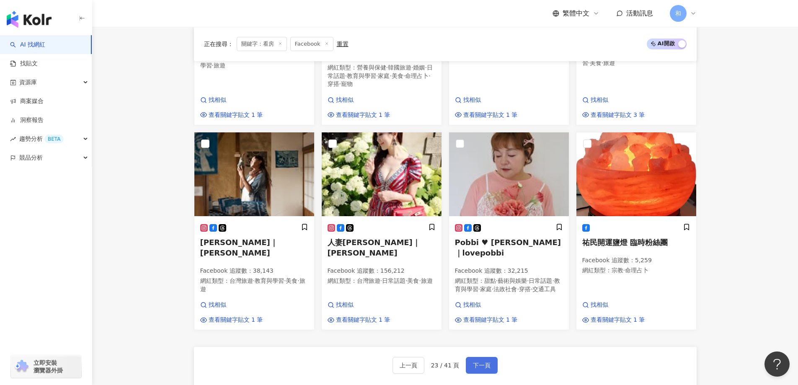
click at [490, 357] on button "下一頁" at bounding box center [482, 365] width 32 height 17
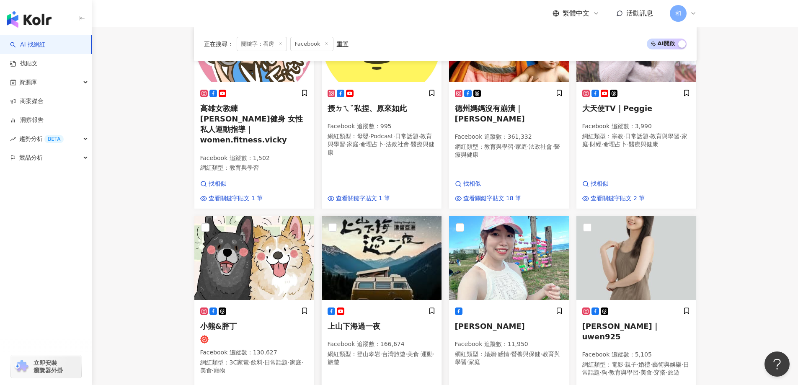
scroll to position [618, 0]
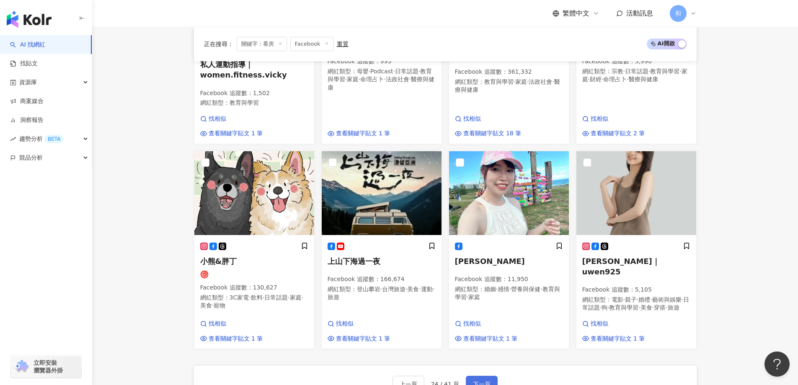
click at [476, 381] on span "下一頁" at bounding box center [482, 384] width 18 height 7
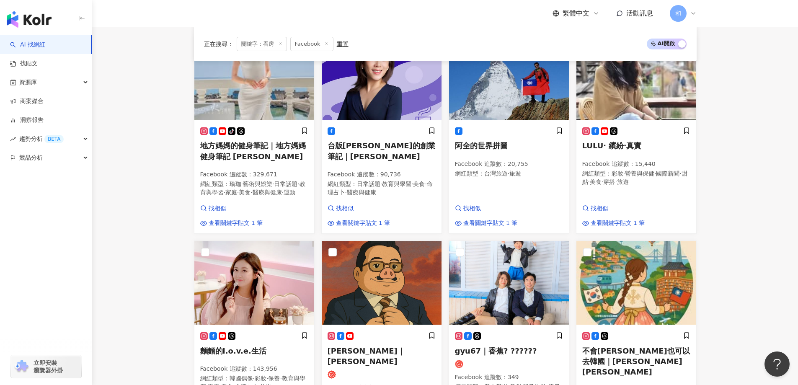
scroll to position [640, 0]
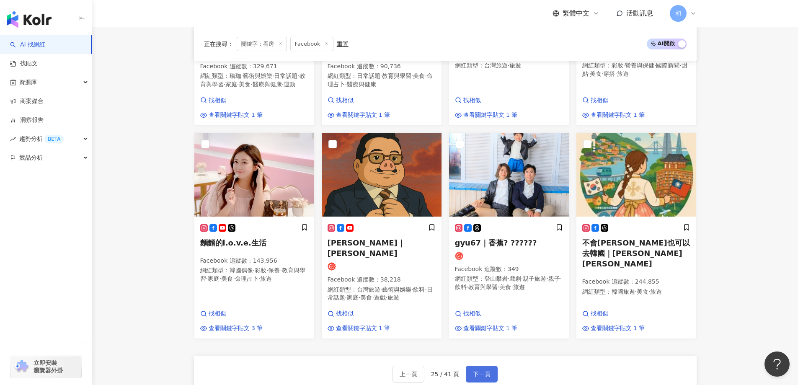
click at [480, 371] on span "下一頁" at bounding box center [482, 374] width 18 height 7
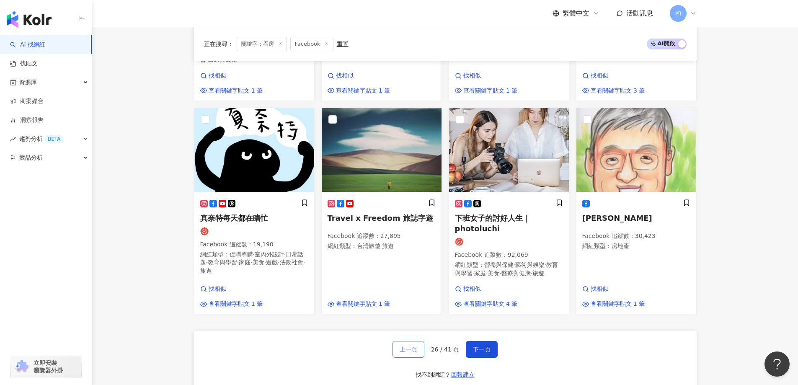
scroll to position [675, 0]
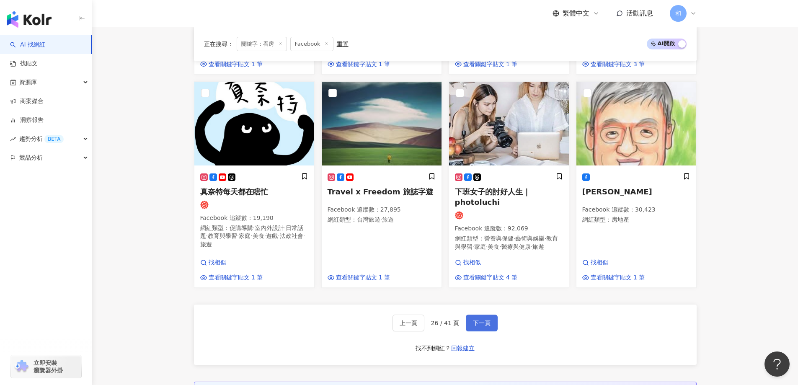
click at [483, 320] on span "下一頁" at bounding box center [482, 323] width 18 height 7
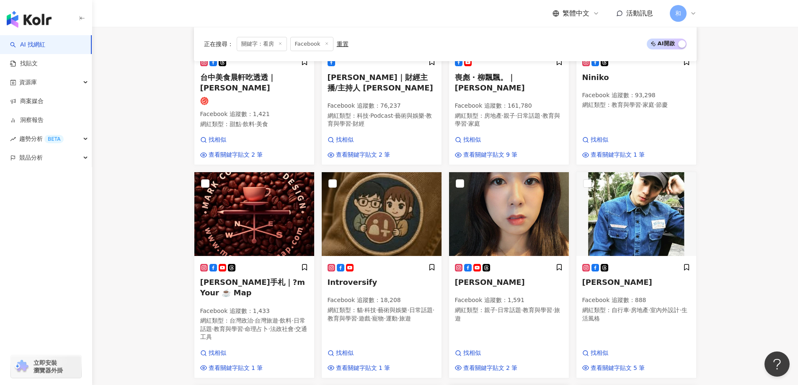
scroll to position [382, 0]
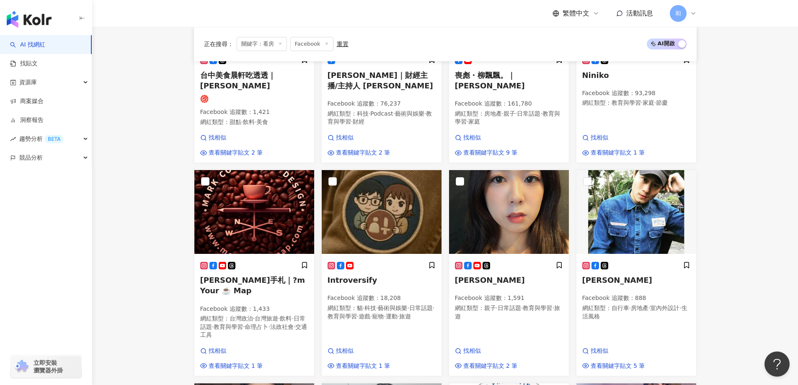
click at [145, 256] on main "Facebook ** 台灣 搜尋 136b3b37-ecd3-4e09-9346-dfe4e357d71d ae95791b-a7ab-4df7-a3ee-…" at bounding box center [445, 304] width 706 height 1319
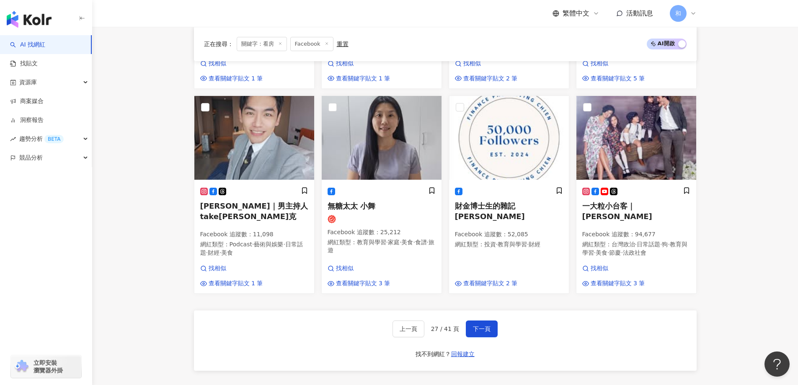
scroll to position [633, 0]
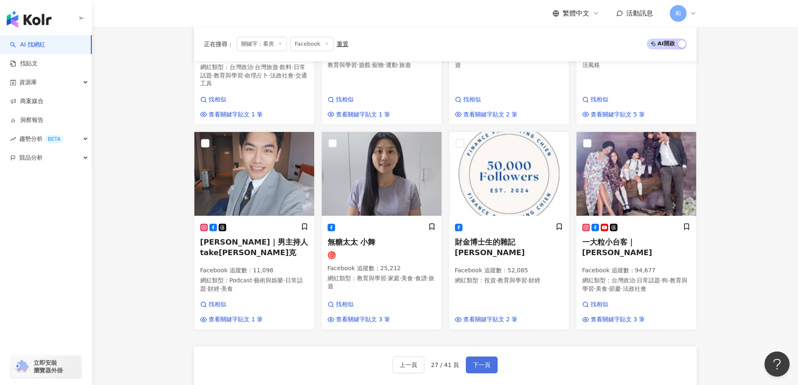
click at [482, 361] on span "下一頁" at bounding box center [482, 364] width 18 height 7
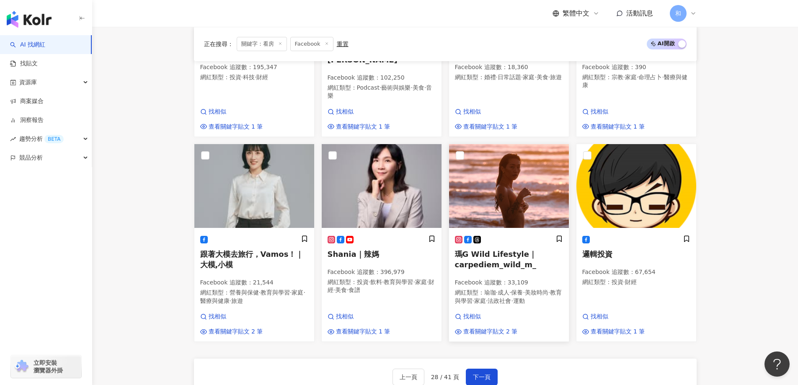
scroll to position [715, 0]
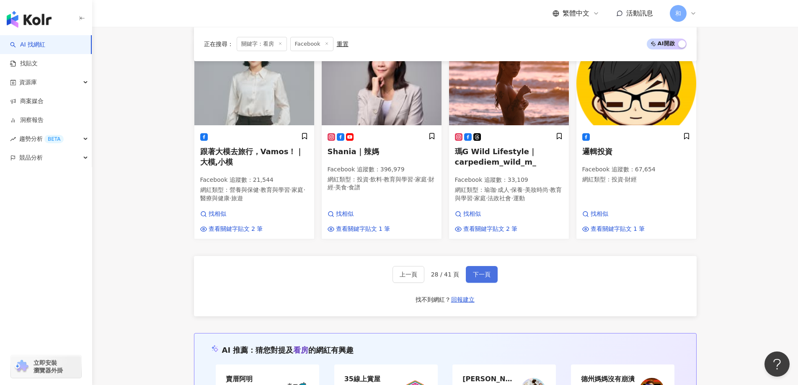
click at [483, 271] on span "下一頁" at bounding box center [482, 274] width 18 height 7
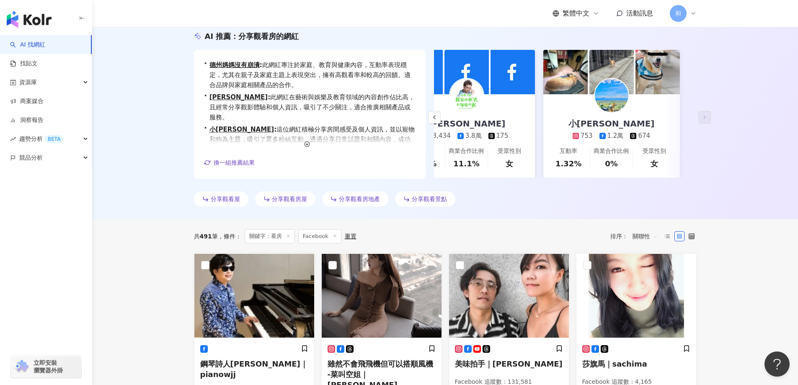
scroll to position [261, 0]
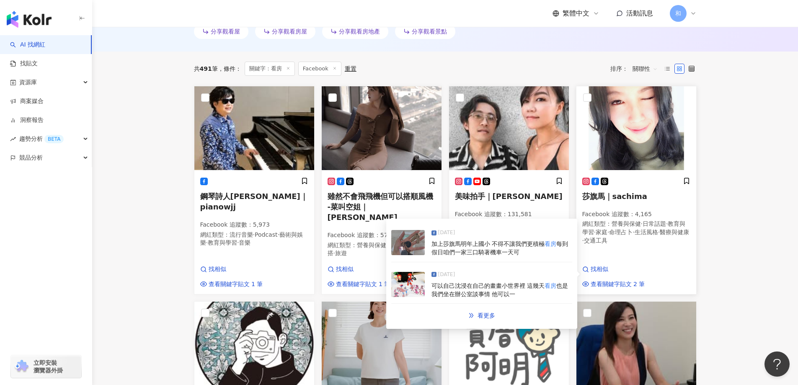
click at [511, 243] on span "加上莎旗馬明年上國小 不得不讓我們更積極" at bounding box center [487, 243] width 113 height 7
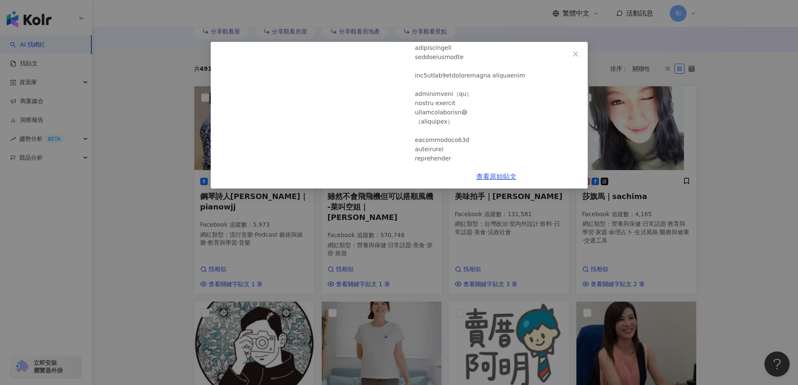
scroll to position [0, 0]
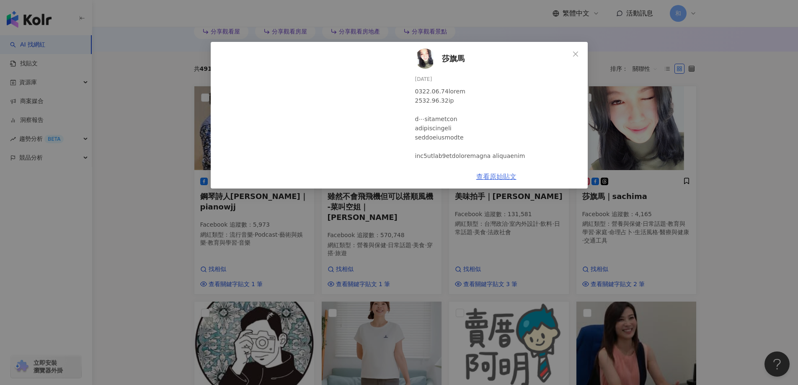
click at [496, 178] on link "查看原始貼文" at bounding box center [496, 177] width 40 height 8
click at [576, 51] on icon "close" at bounding box center [575, 54] width 7 height 7
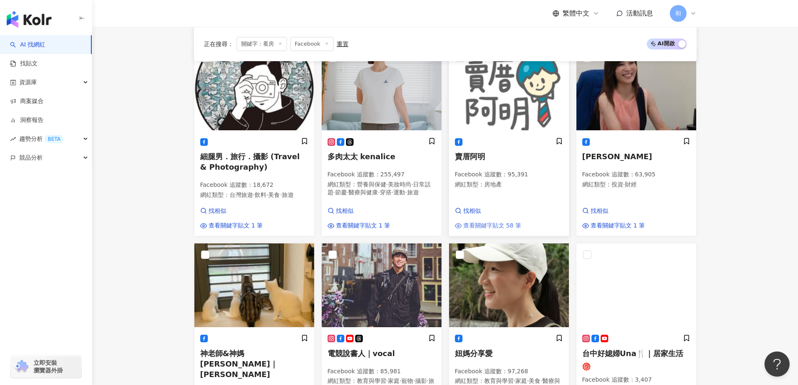
scroll to position [512, 0]
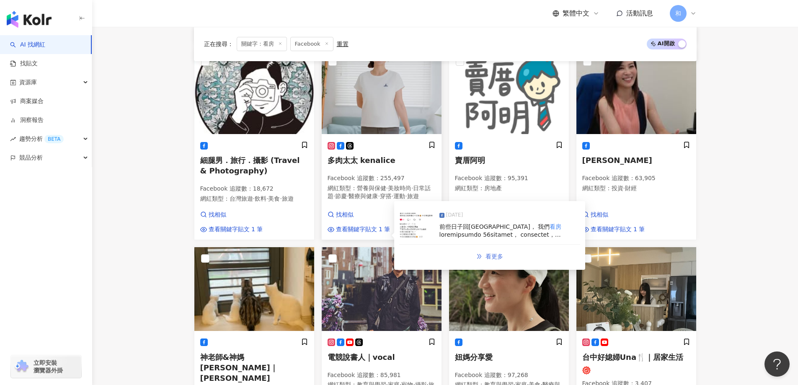
click at [496, 253] on span "看更多" at bounding box center [494, 256] width 18 height 7
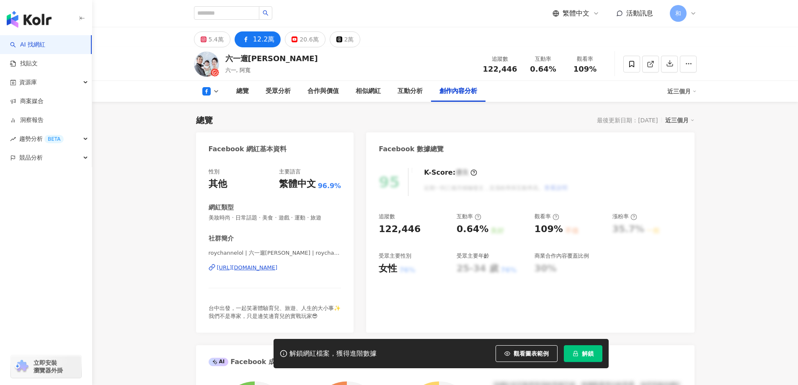
scroll to position [2255, 0]
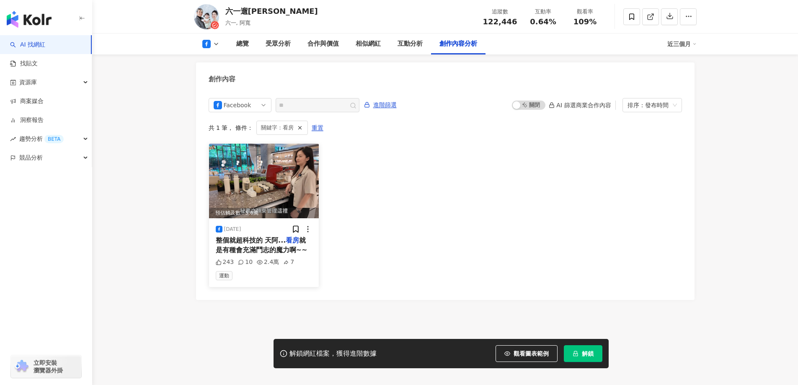
click at [277, 236] on span "整個就超科技的 天阿..." at bounding box center [251, 240] width 70 height 8
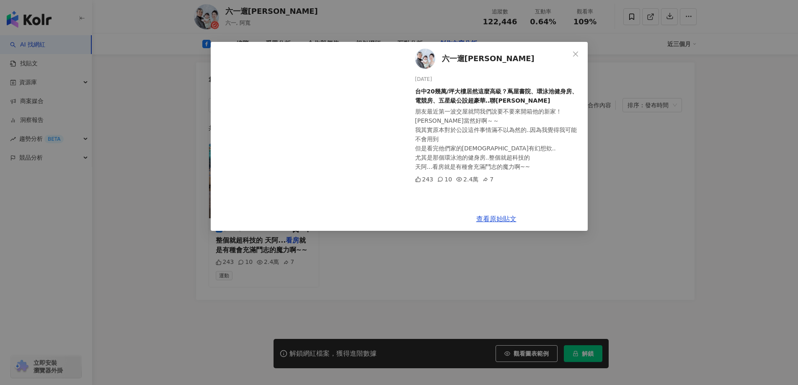
scroll to position [0, 0]
click at [451, 57] on span "六一遛阿寬" at bounding box center [488, 59] width 93 height 12
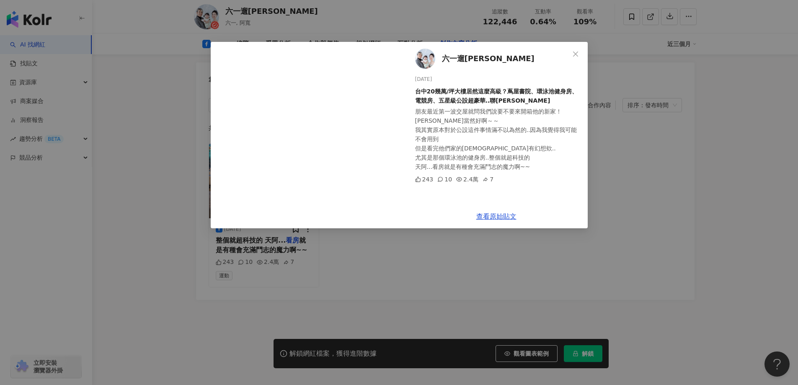
click at [442, 123] on div "朋友最近第一波交屋就問我們說要不要來開箱他的新家！ 哈哈哈當然好啊～～ 我其實原本對於公設這件事情滿不以為然的..因為我覺得我可能不會用到 但是看完他們家的真…" at bounding box center [498, 139] width 166 height 64
click at [181, 216] on div "六一遛阿寬 2025/6/5 台中20幾萬/坪大樓居然這麼高級？蔦屋書院、環泳池健身房、電競房、五星級公設超豪華..聯悦臻 朋友最近第一波交屋就問我們說要不要…" at bounding box center [399, 192] width 798 height 385
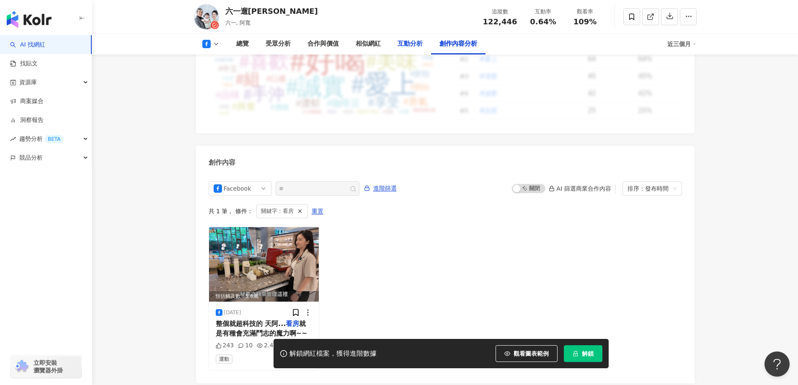
scroll to position [2171, 0]
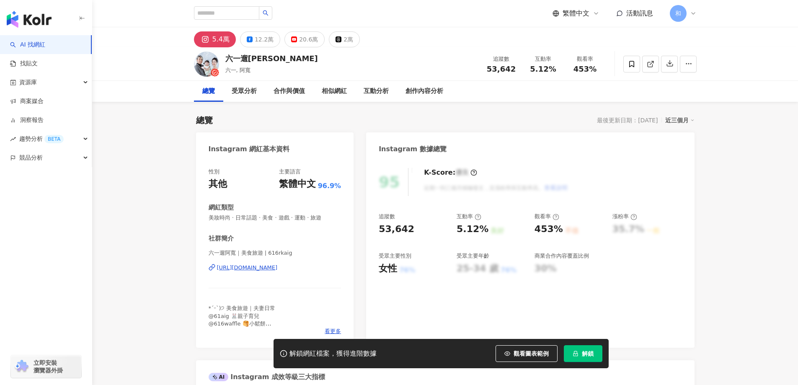
click at [272, 266] on div "https://www.instagram.com/616rkaig/" at bounding box center [247, 268] width 61 height 8
click at [640, 181] on div "95 K-Score : 優良 近期一到三個月積極發文，且漲粉率與互動率高。 查看說明" at bounding box center [530, 182] width 303 height 28
click at [253, 269] on div "https://www.instagram.com/616rkaig/" at bounding box center [247, 268] width 61 height 8
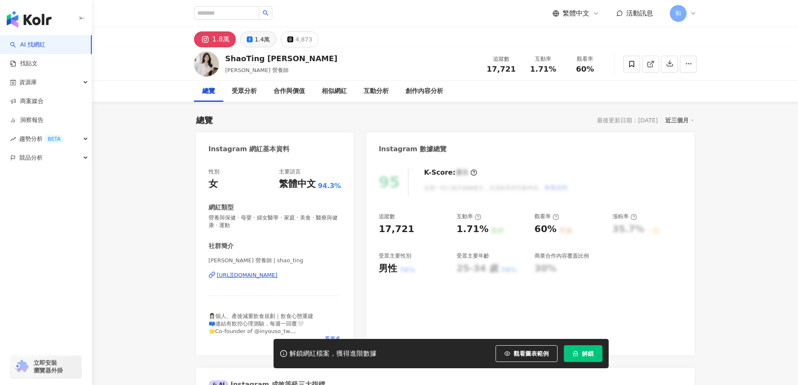
click at [261, 42] on div "1.4萬" at bounding box center [262, 40] width 15 height 12
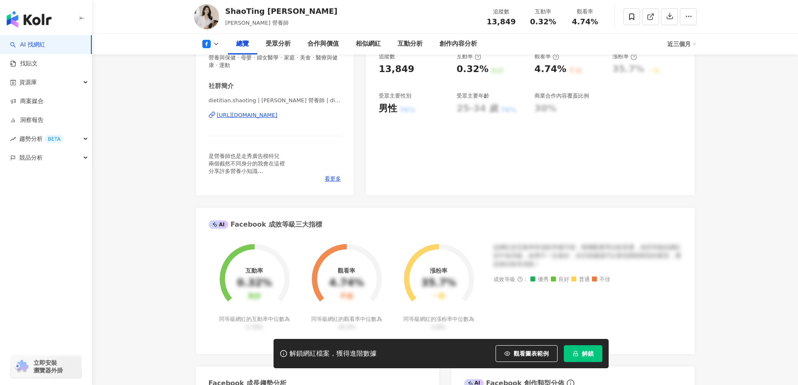
scroll to position [126, 0]
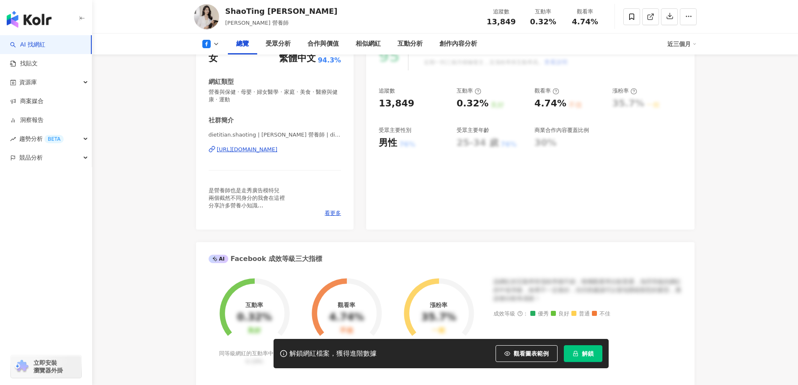
click at [259, 147] on div "https://www.facebook.com/2176168905965607" at bounding box center [247, 150] width 61 height 8
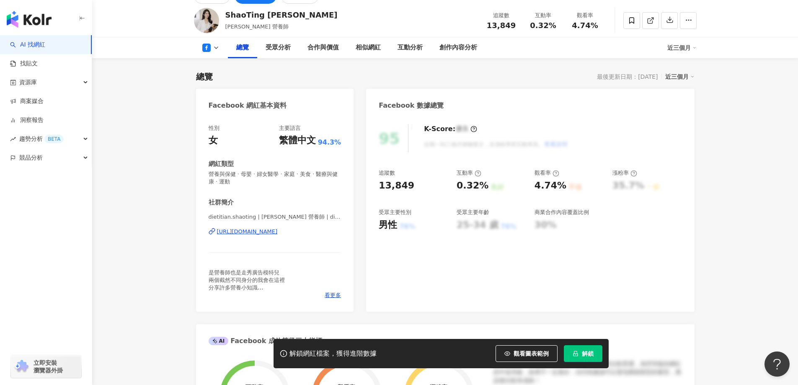
scroll to position [42, 0]
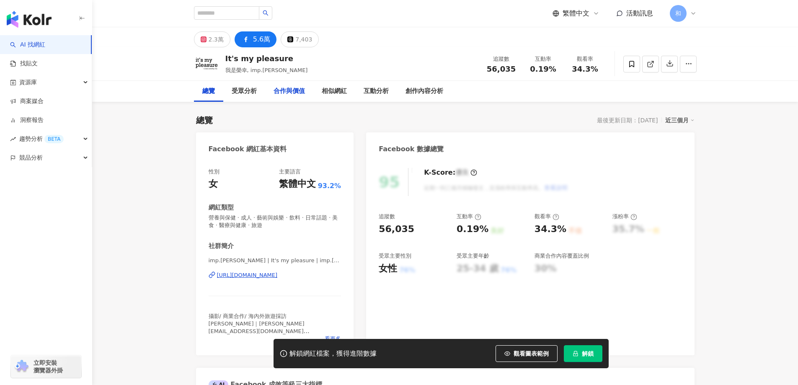
click at [294, 86] on div "合作與價值" at bounding box center [288, 91] width 31 height 10
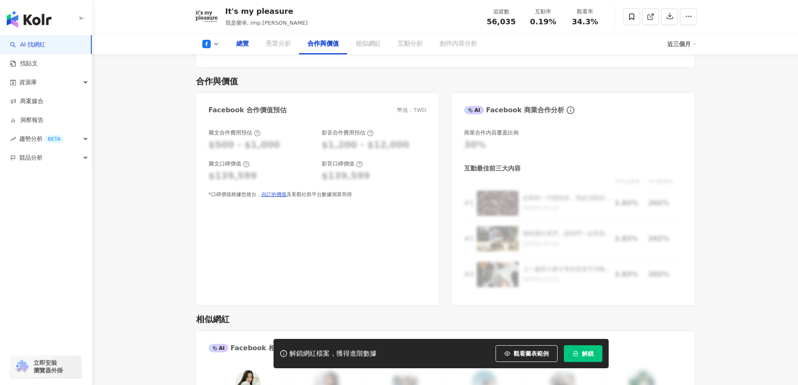
click at [248, 44] on div "總覽" at bounding box center [242, 44] width 13 height 10
click at [242, 47] on div "總覽" at bounding box center [242, 44] width 13 height 10
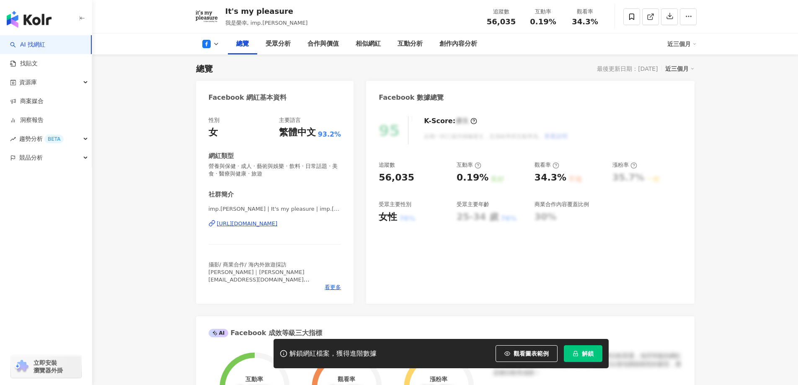
click at [242, 224] on div "https://www.facebook.com/582860861739976" at bounding box center [247, 224] width 61 height 8
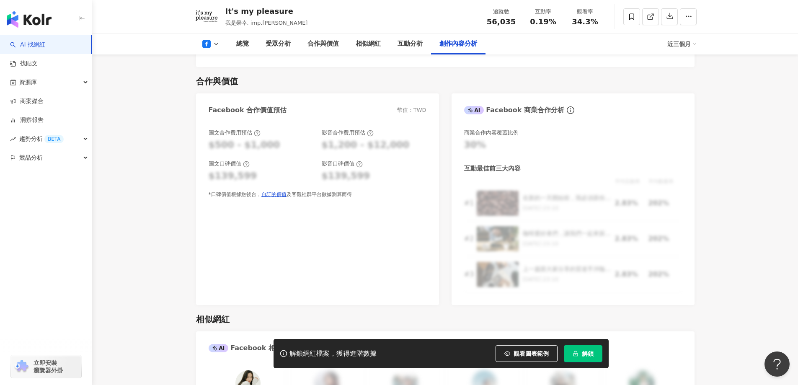
scroll to position [2270, 0]
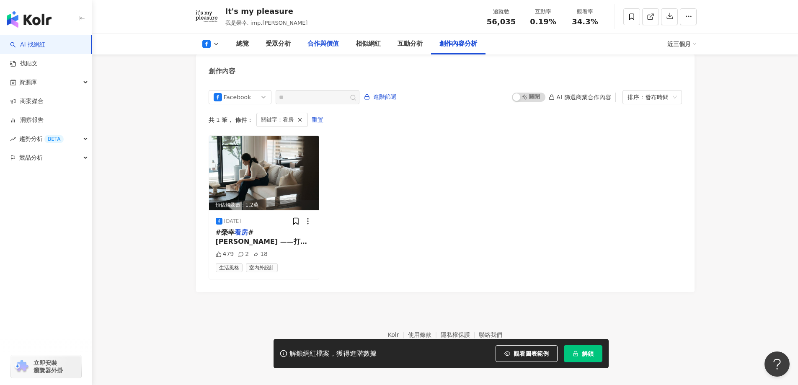
click at [324, 48] on div "合作與價值" at bounding box center [322, 44] width 31 height 10
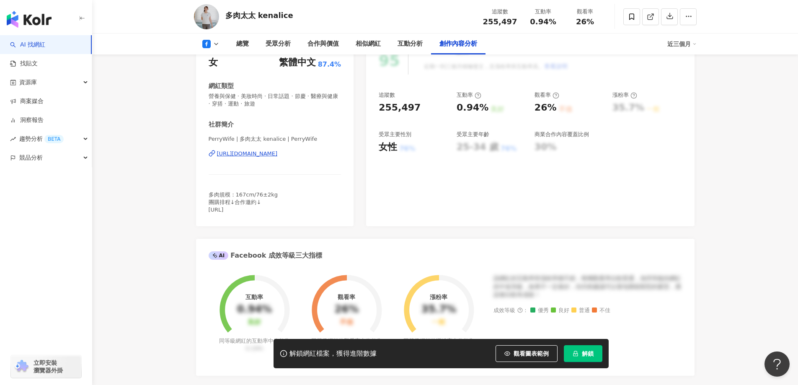
scroll to position [2254, 0]
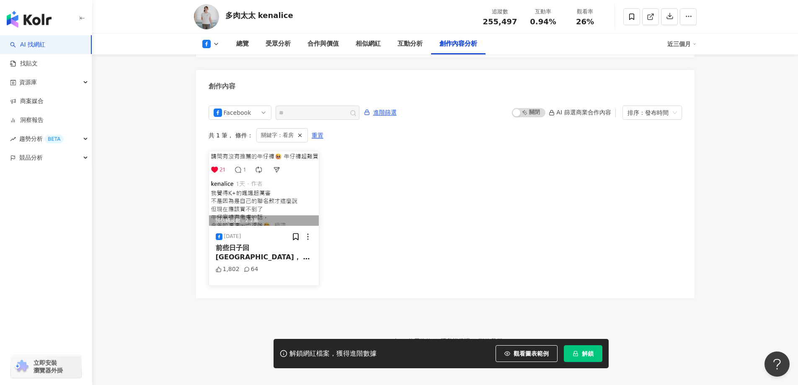
click at [224, 245] on span "前些日子回[GEOGRAPHIC_DATA]， 我們" at bounding box center [263, 257] width 94 height 27
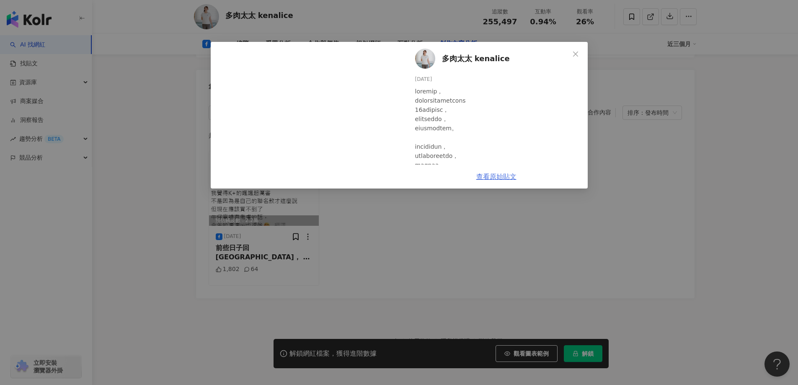
click at [489, 177] on link "查看原始貼文" at bounding box center [496, 177] width 40 height 8
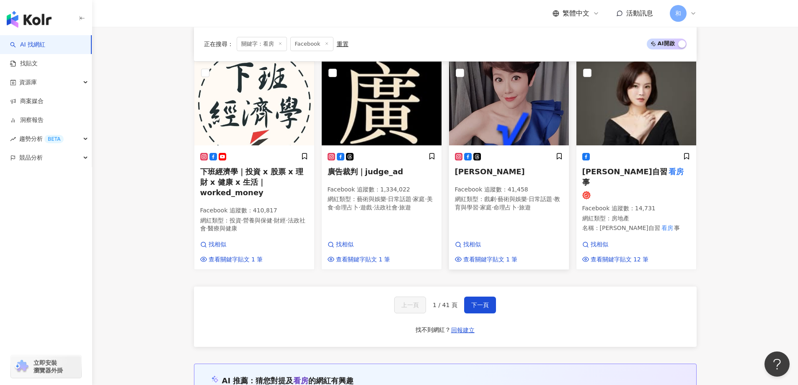
scroll to position [759, 0]
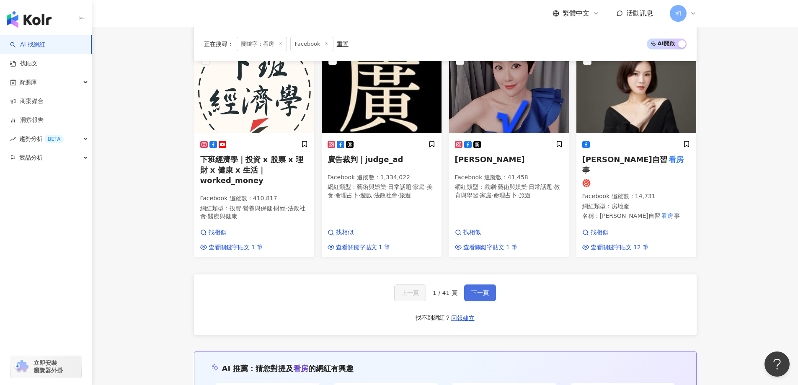
click at [472, 289] on span "下一頁" at bounding box center [480, 292] width 18 height 7
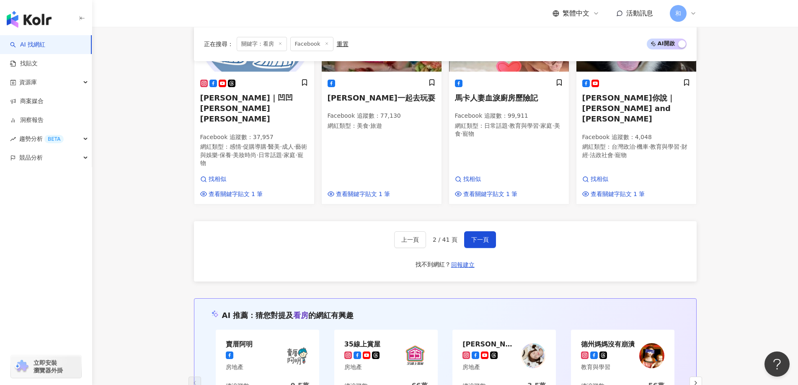
scroll to position [778, 0]
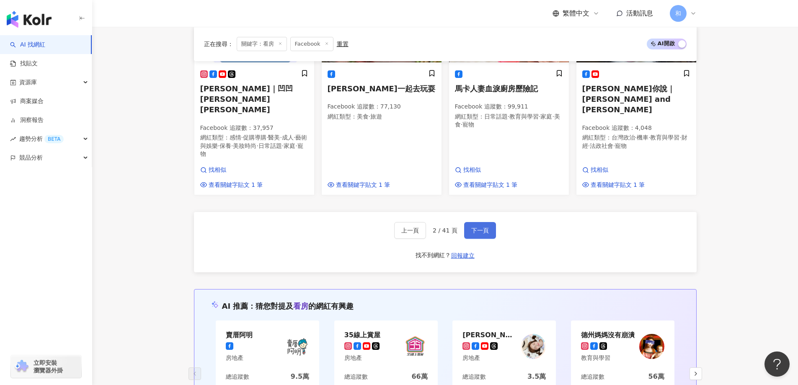
click at [473, 227] on span "下一頁" at bounding box center [480, 230] width 18 height 7
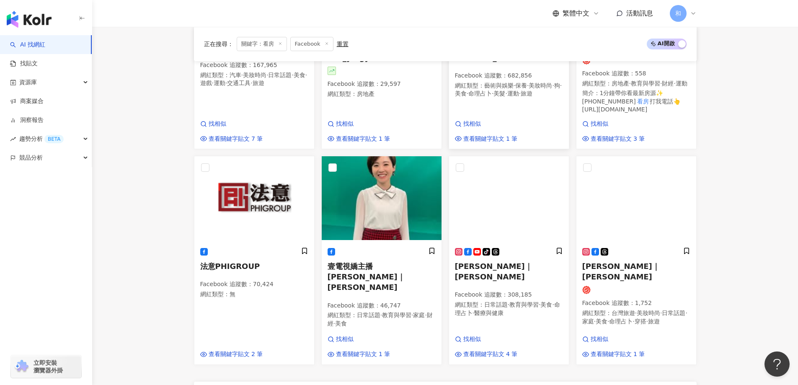
scroll to position [727, 0]
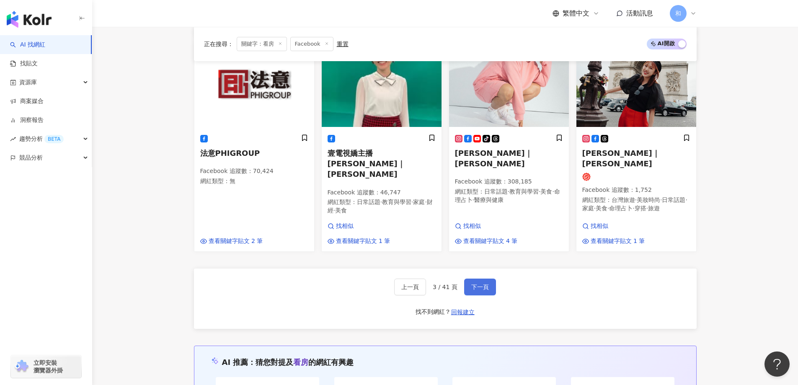
click at [490, 279] on button "下一頁" at bounding box center [480, 287] width 32 height 17
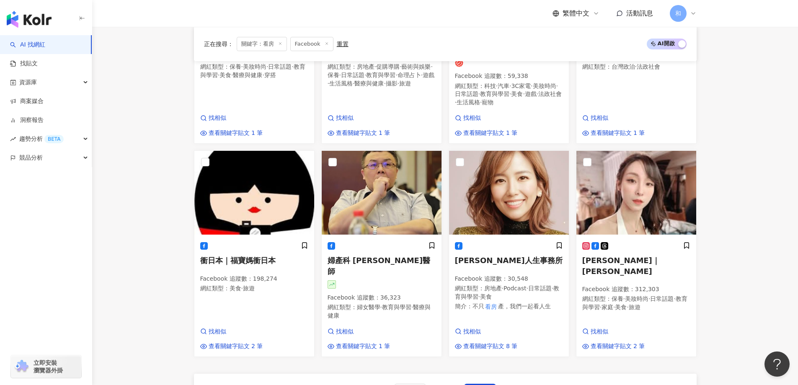
scroll to position [761, 0]
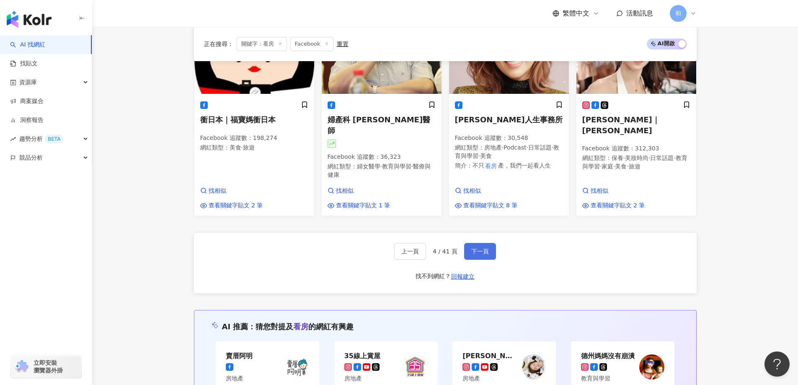
click at [477, 248] on span "下一頁" at bounding box center [480, 251] width 18 height 7
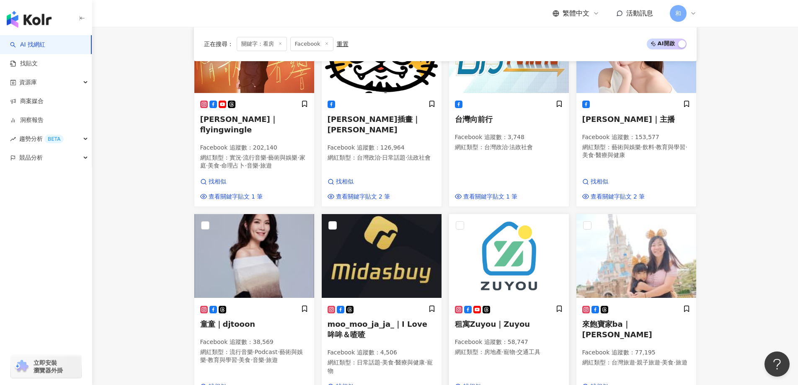
scroll to position [621, 0]
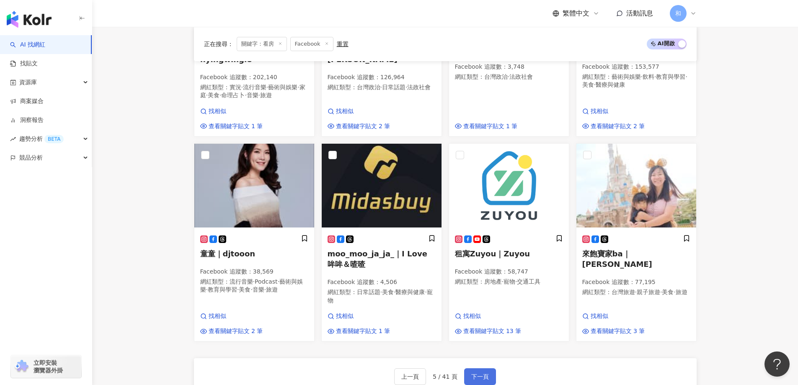
click at [482, 368] on button "下一頁" at bounding box center [480, 376] width 32 height 17
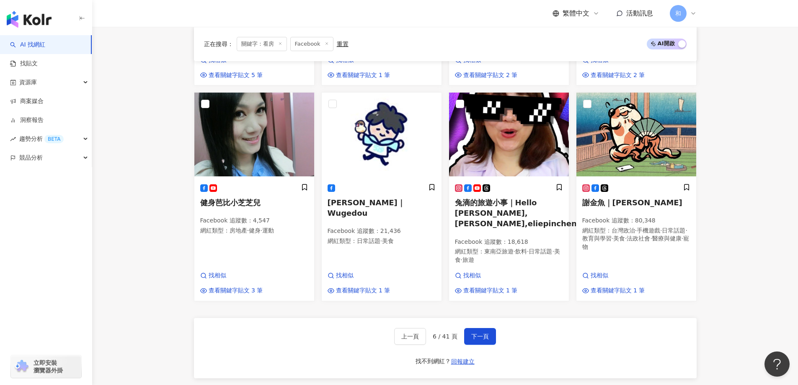
scroll to position [713, 0]
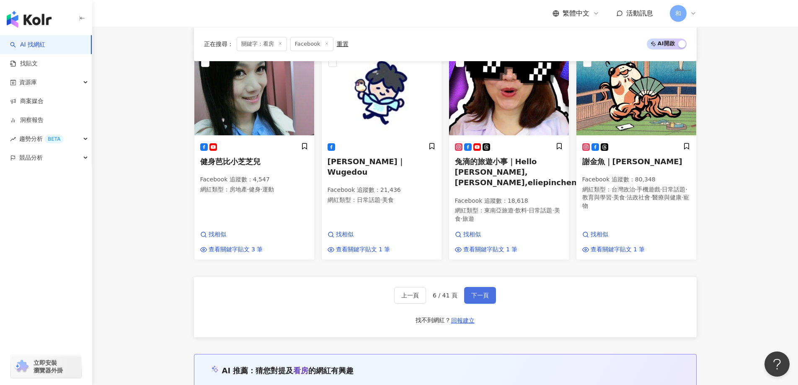
click at [484, 292] on span "下一頁" at bounding box center [480, 295] width 18 height 7
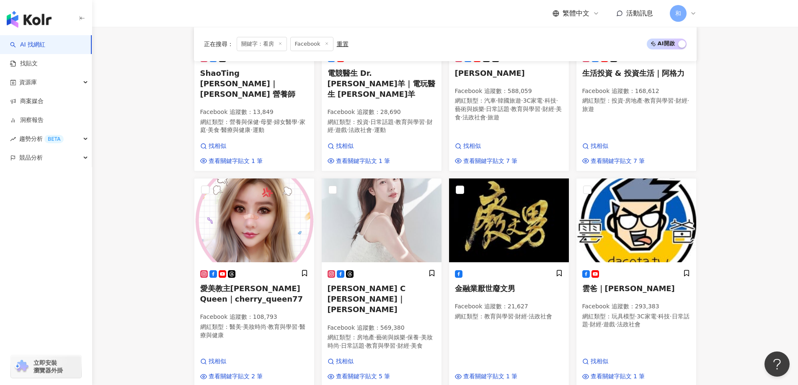
scroll to position [726, 0]
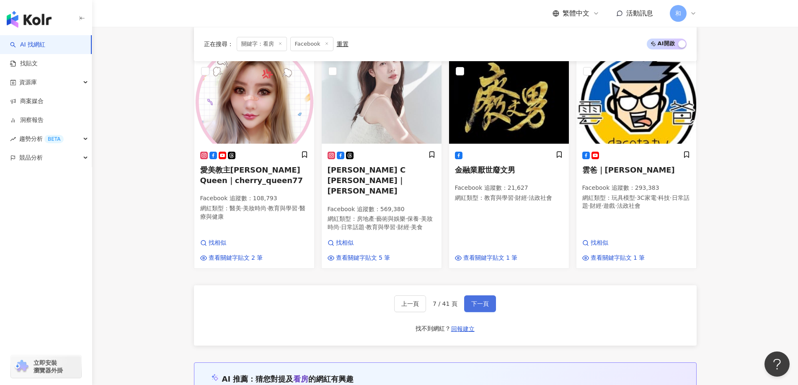
click at [484, 300] on span "下一頁" at bounding box center [480, 303] width 18 height 7
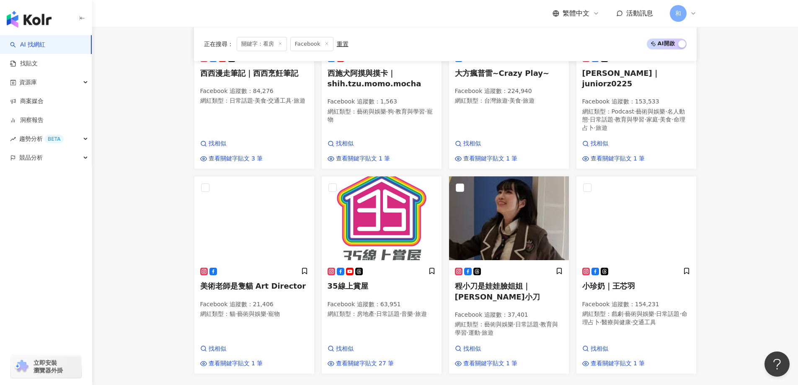
scroll to position [705, 0]
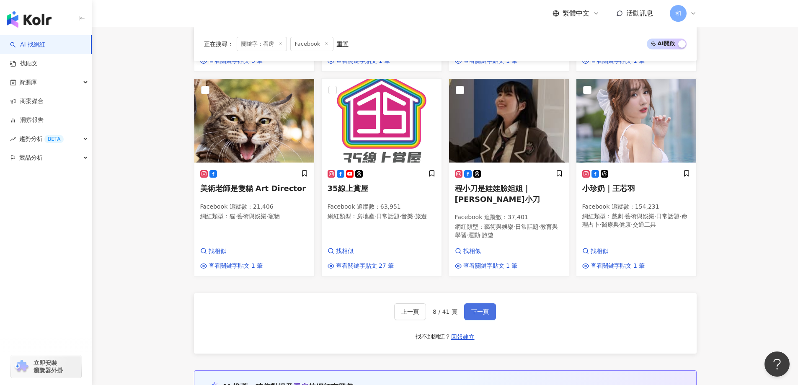
click at [484, 308] on span "下一頁" at bounding box center [480, 311] width 18 height 7
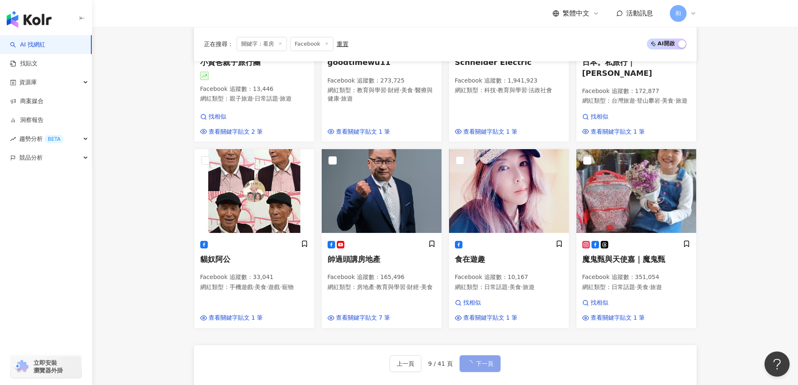
scroll to position [696, 0]
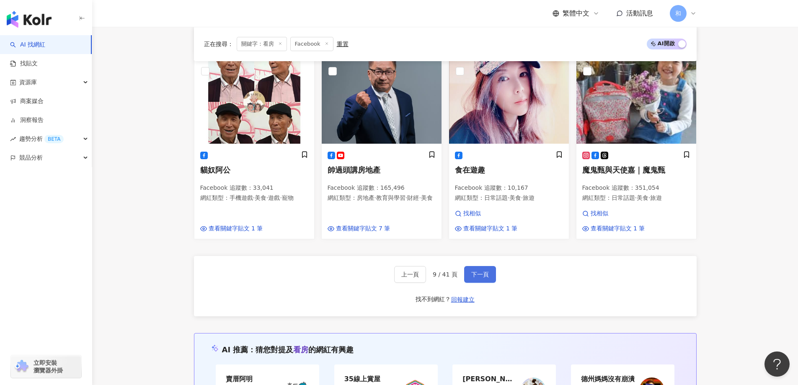
click at [484, 273] on span "下一頁" at bounding box center [480, 274] width 18 height 7
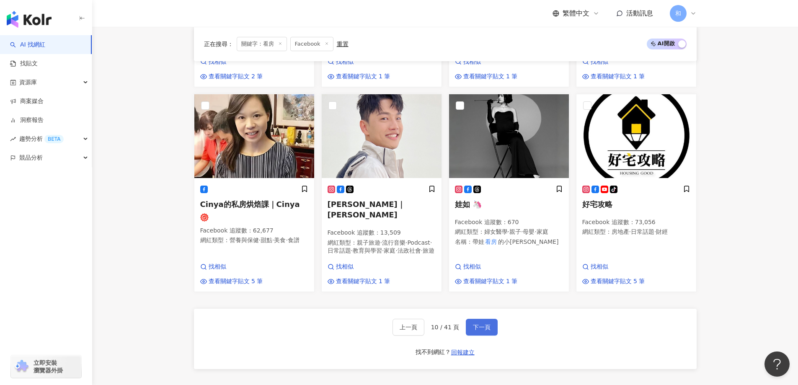
scroll to position [679, 0]
click at [485, 323] on span "下一頁" at bounding box center [482, 326] width 18 height 7
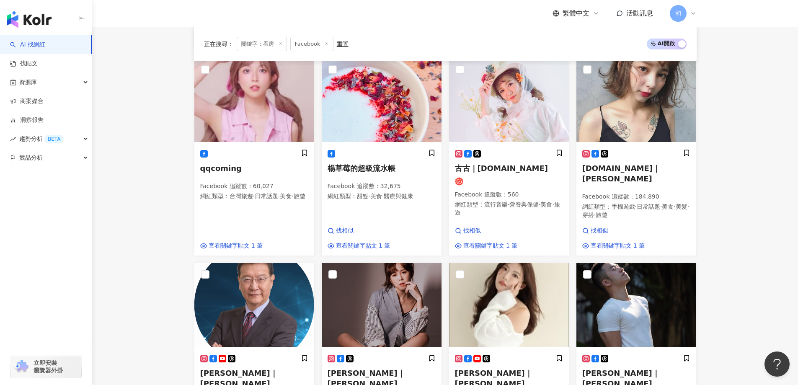
scroll to position [680, 0]
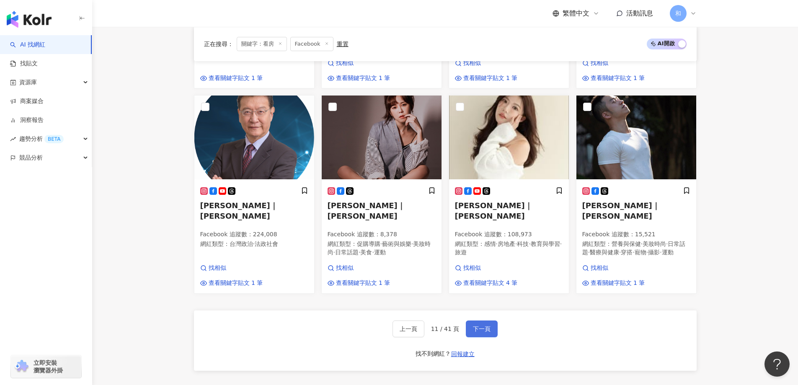
click at [491, 320] on button "下一頁" at bounding box center [482, 328] width 32 height 17
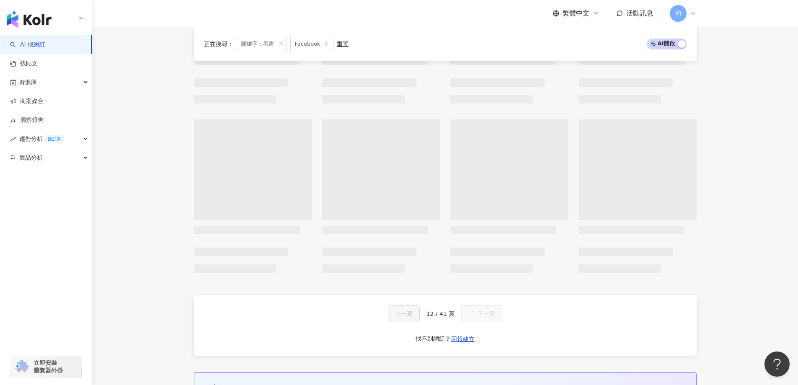
scroll to position [682, 0]
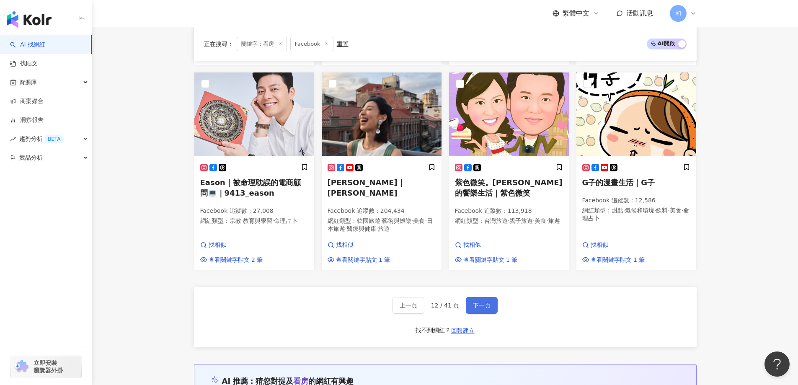
click at [488, 309] on span "下一頁" at bounding box center [482, 305] width 18 height 7
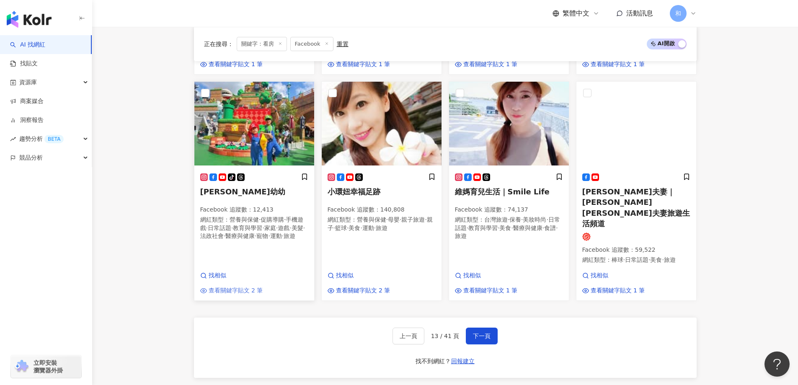
scroll to position [700, 0]
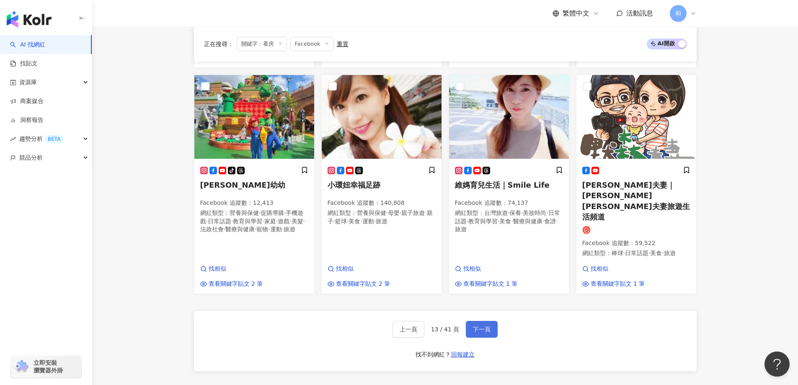
click at [488, 326] on span "下一頁" at bounding box center [482, 329] width 18 height 7
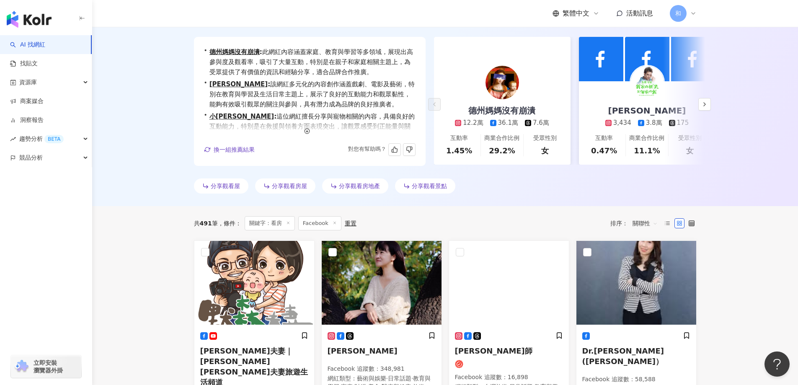
scroll to position [0, 0]
